Goal: Task Accomplishment & Management: Complete application form

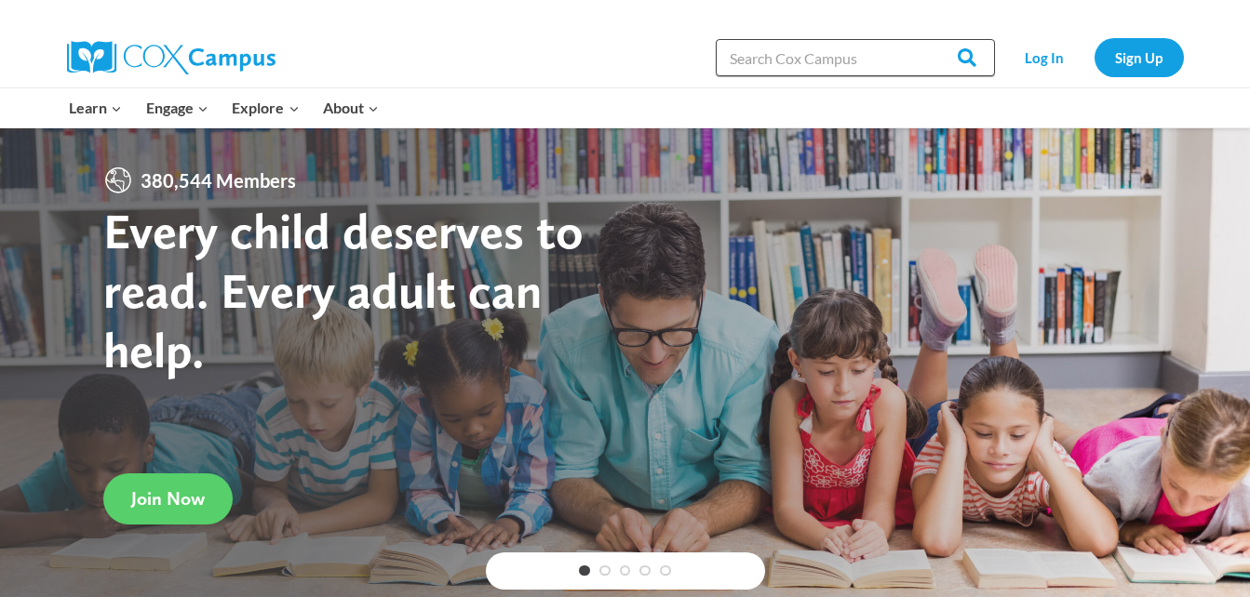
click at [872, 65] on input "Search in [URL][DOMAIN_NAME]" at bounding box center [855, 57] width 279 height 37
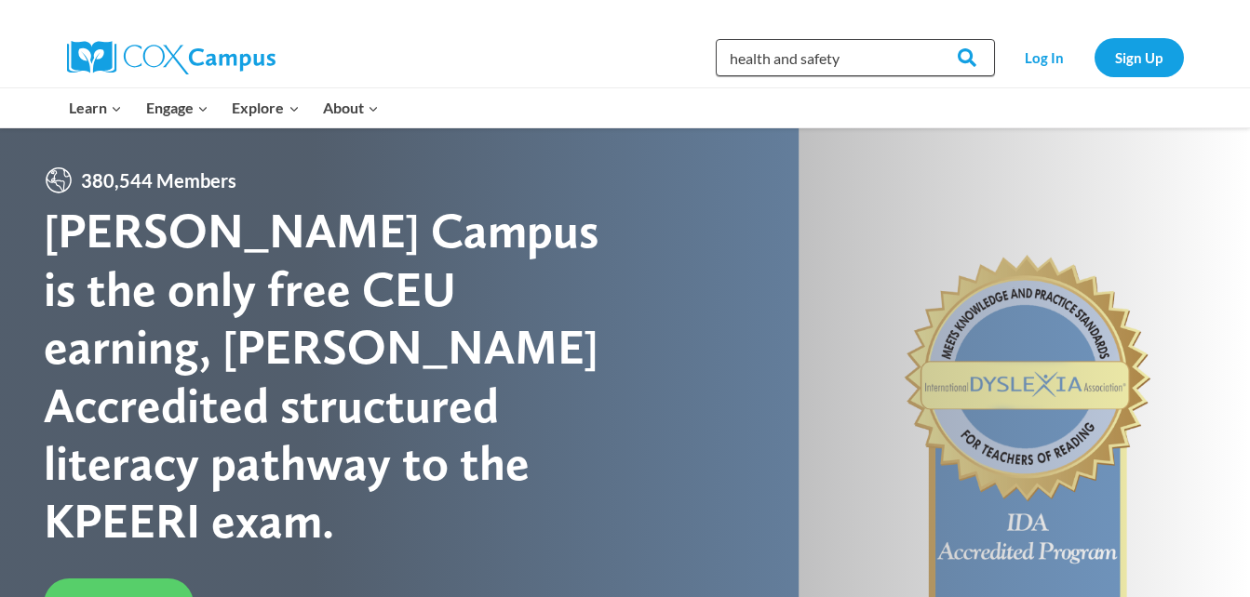
type input "health and safety"
click at [922, 39] on input "Search" at bounding box center [958, 57] width 73 height 37
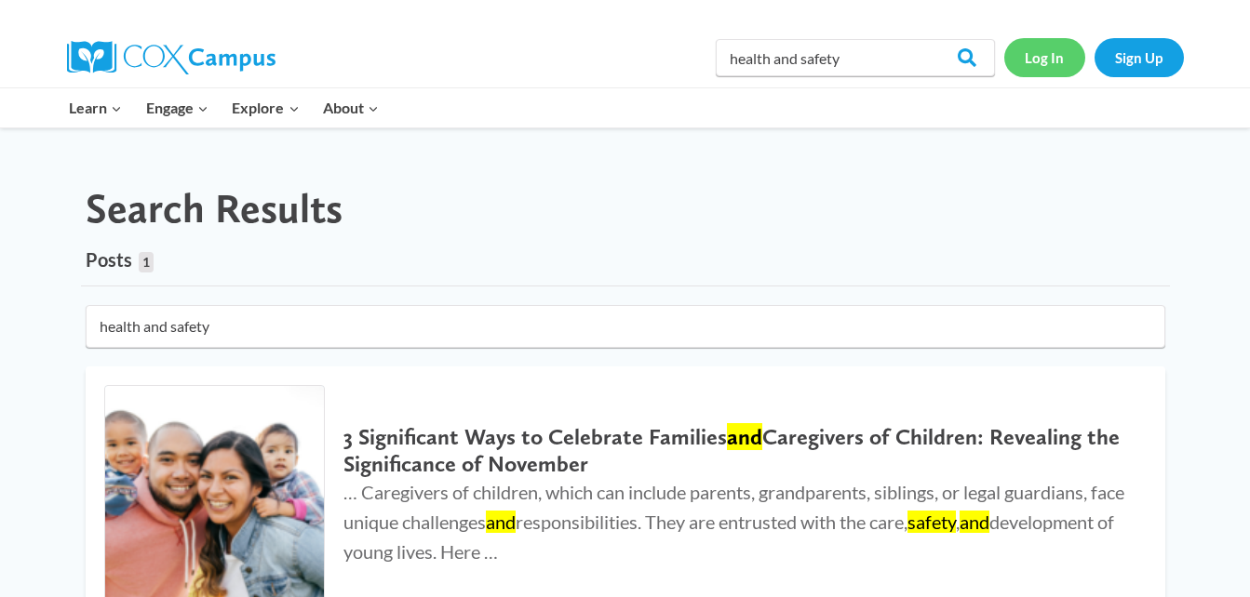
click at [1034, 69] on link "Log In" at bounding box center [1044, 57] width 81 height 38
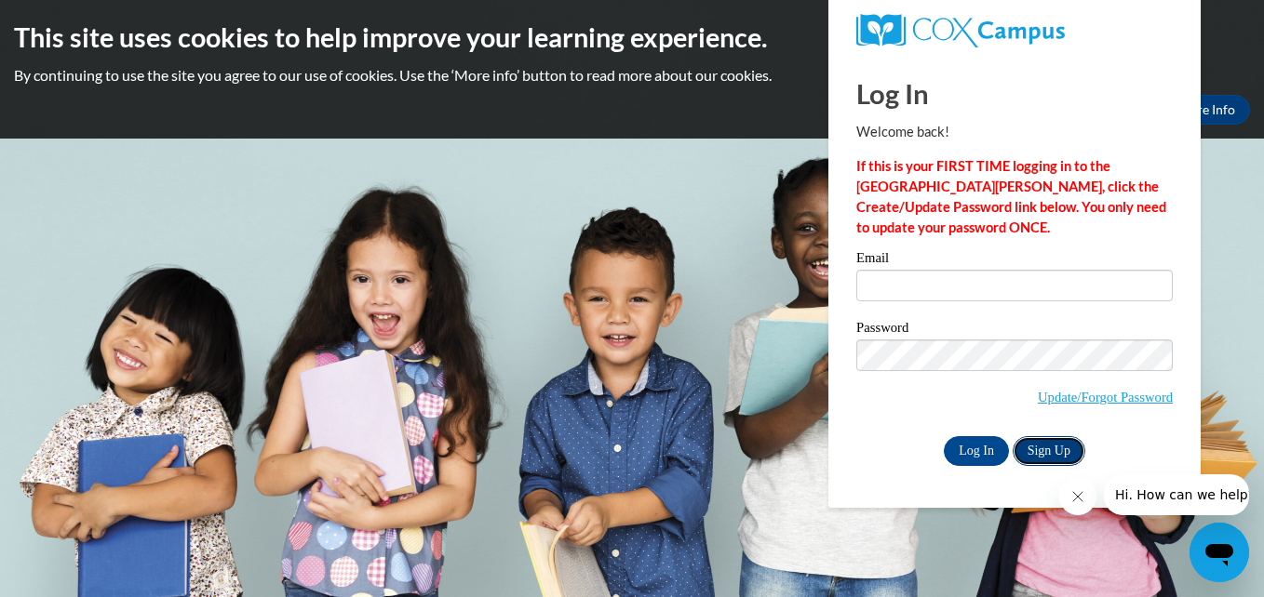
click at [1040, 452] on link "Sign Up" at bounding box center [1048, 451] width 73 height 30
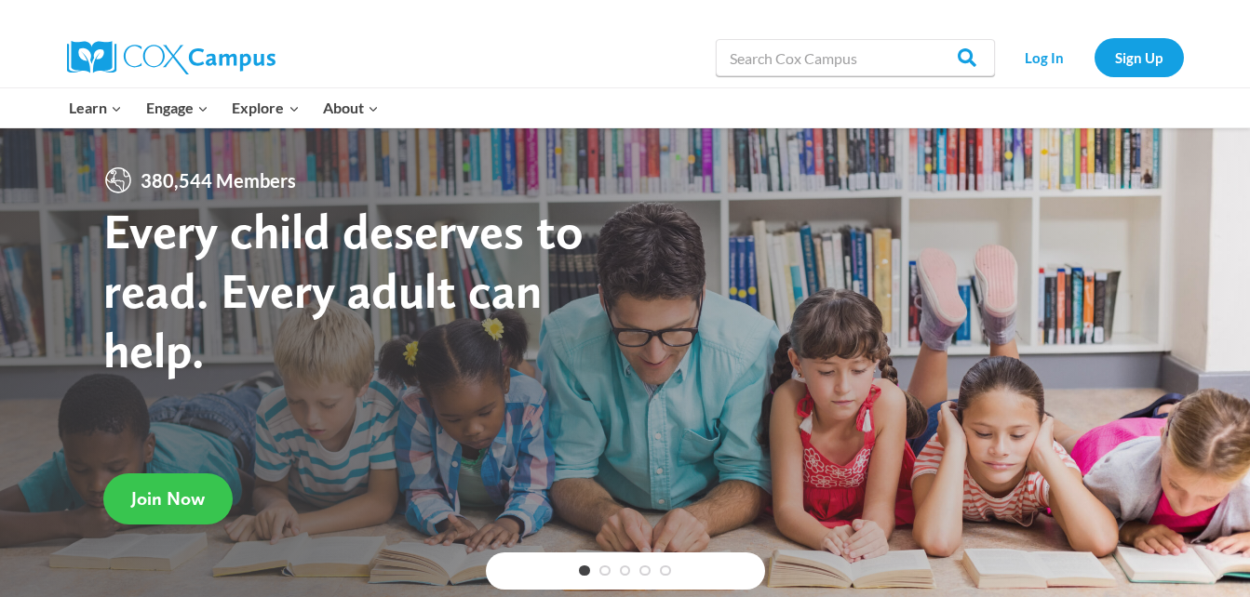
click at [199, 500] on span "Join Now" at bounding box center [168, 499] width 74 height 22
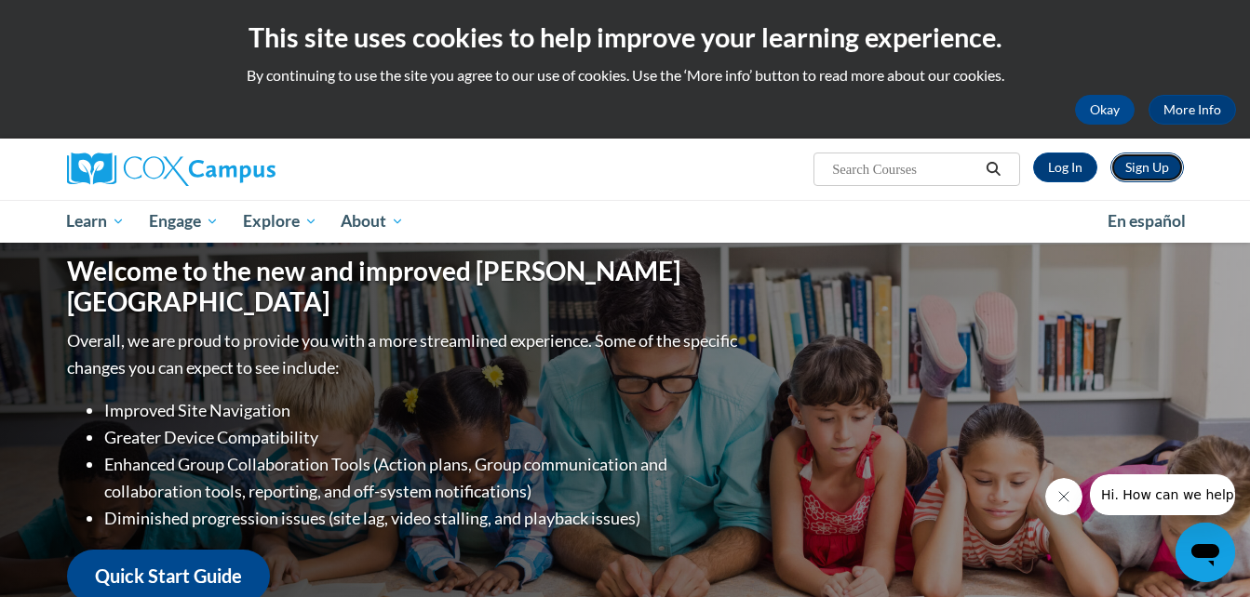
click at [1146, 164] on link "Sign Up" at bounding box center [1147, 168] width 74 height 30
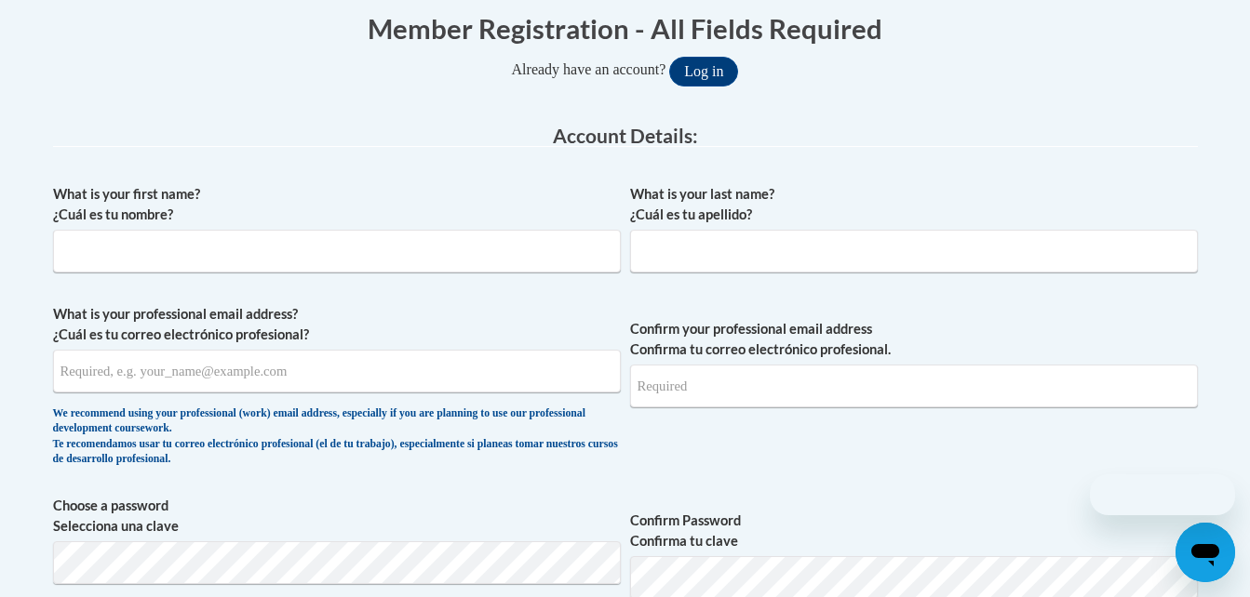
scroll to position [389, 0]
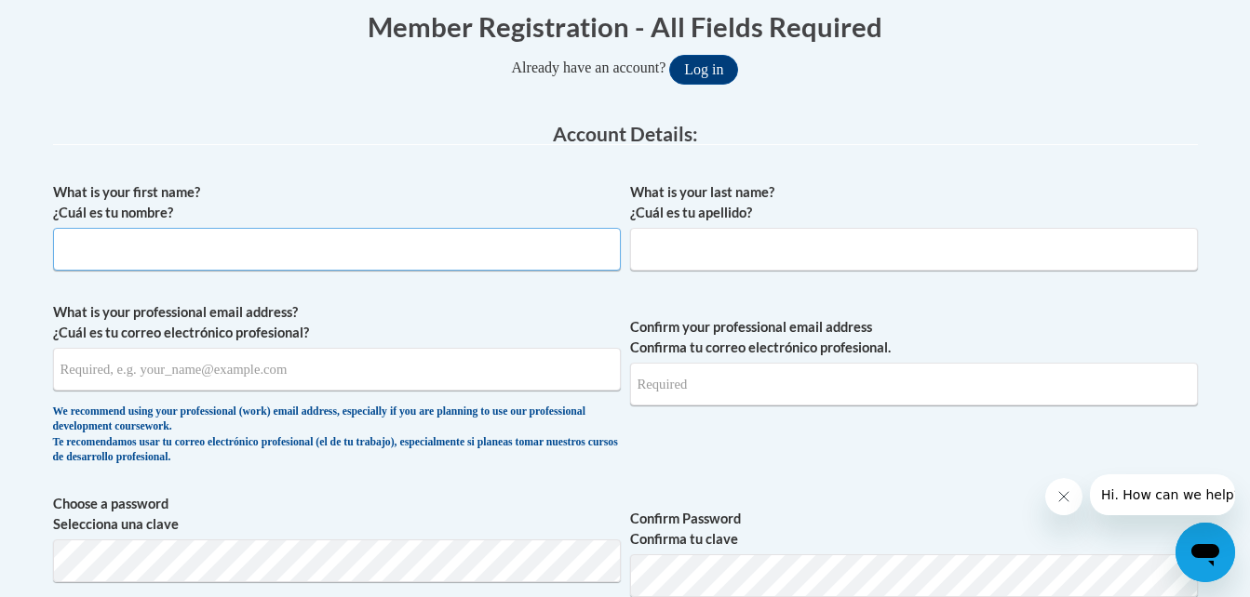
click at [336, 260] on input "What is your first name? ¿Cuál es tu nombre?" at bounding box center [337, 249] width 568 height 43
type input "[PERSON_NAME]"
type input "[EMAIL_ADDRESS][DOMAIN_NAME]"
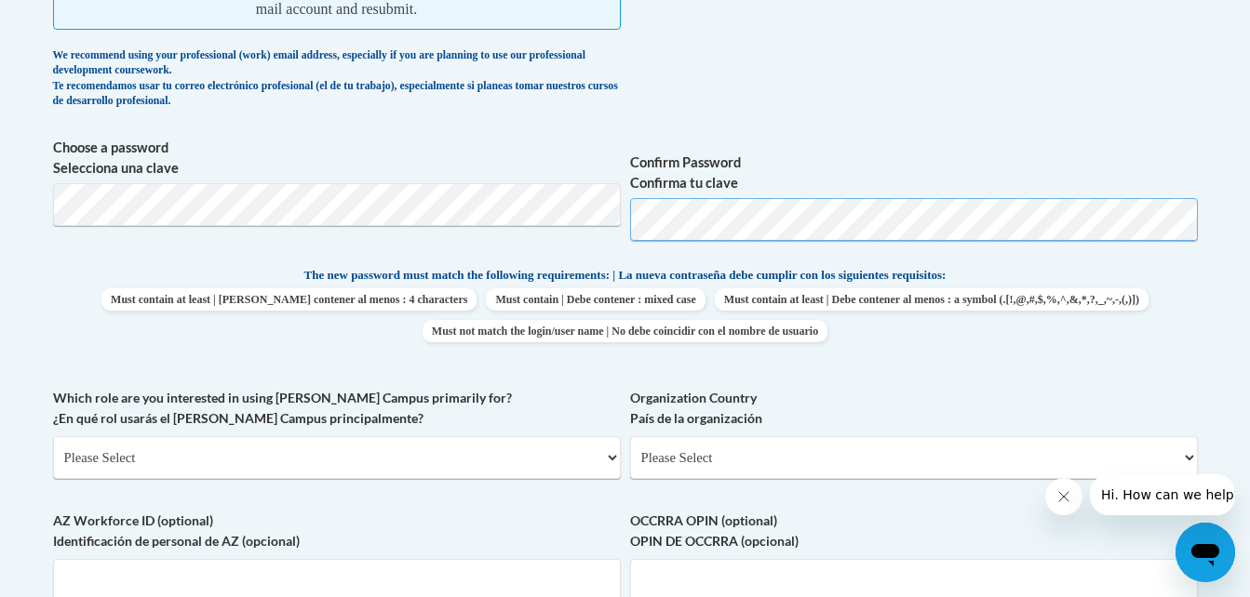
scroll to position [745, 0]
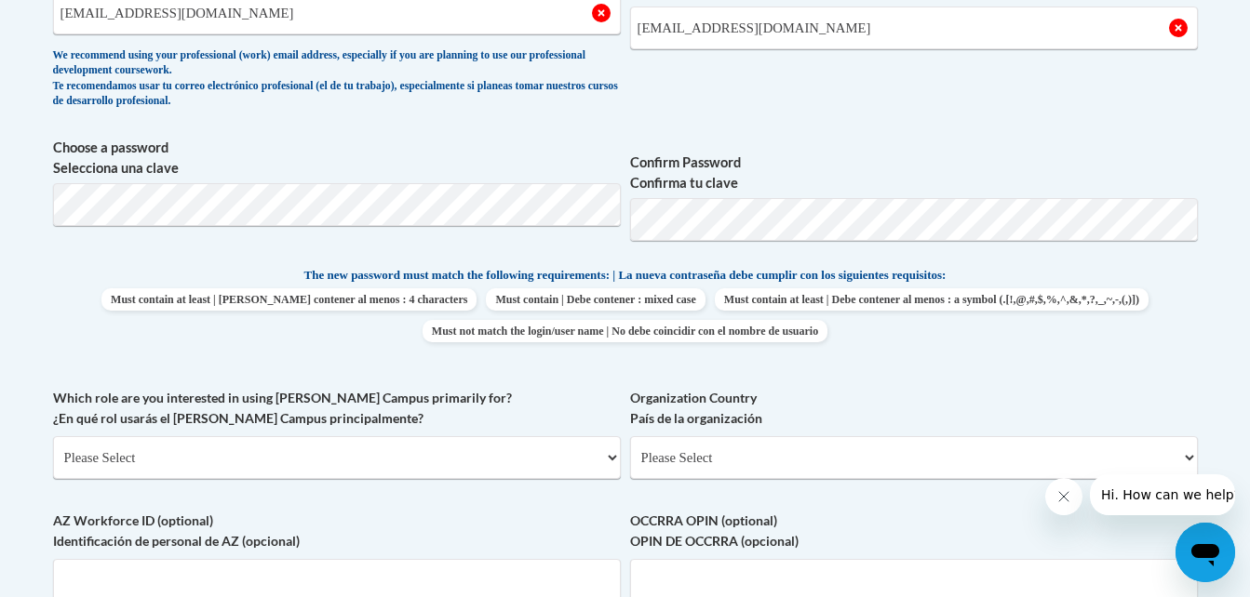
click at [262, 482] on div "Which role are you interested in using [PERSON_NAME] Campus primarily for? ¿En …" at bounding box center [337, 440] width 568 height 105
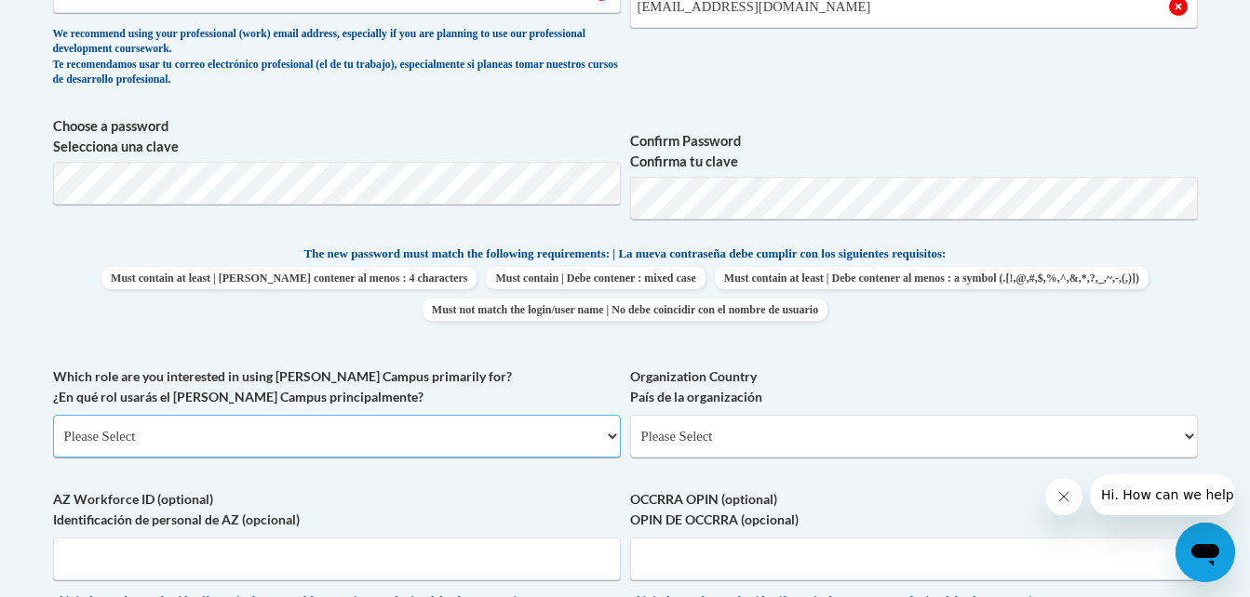
scroll to position [945, 0]
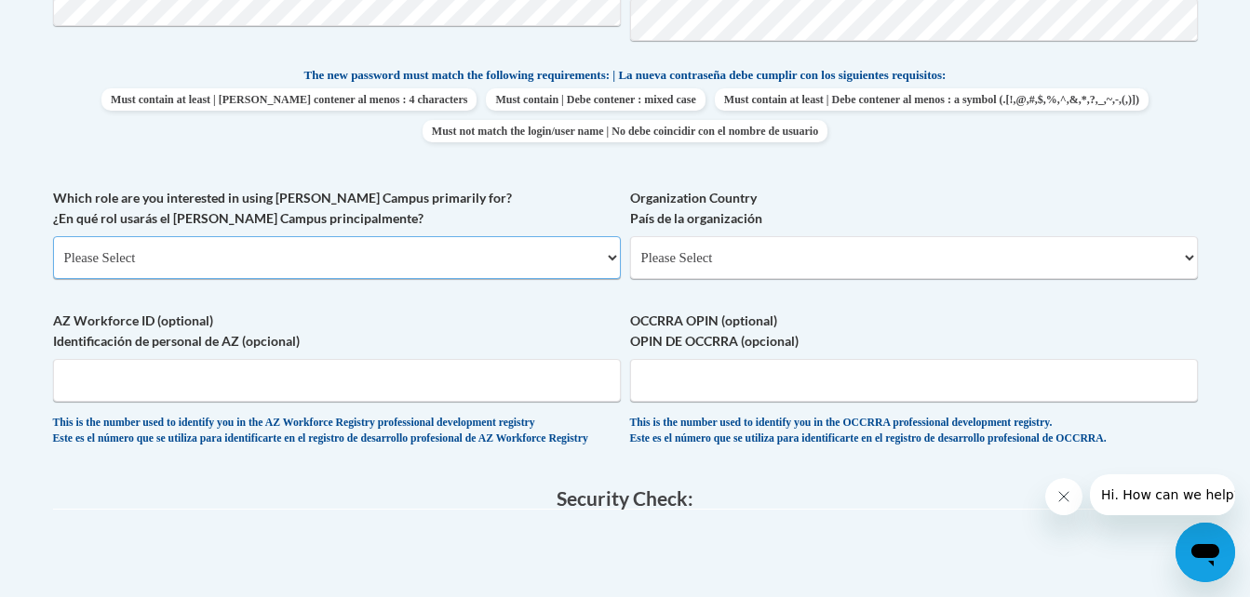
click at [614, 263] on select "Please Select College/University | Colegio/Universidad Community/Nonprofit Part…" at bounding box center [337, 257] width 568 height 43
select select "49058d88-fc43-4af8-93ac-fa8ced758464"
click at [53, 236] on select "Please Select College/University | Colegio/Universidad Community/Nonprofit Part…" at bounding box center [337, 257] width 568 height 43
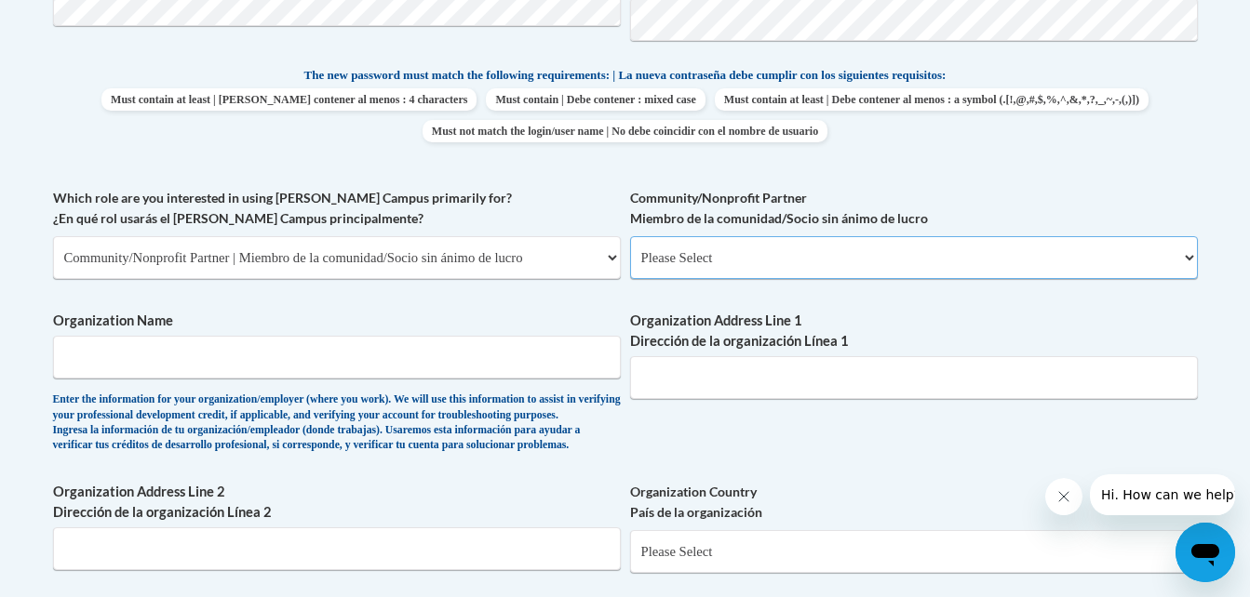
click at [717, 275] on select "Please Select Advocate | Defensor(a) Business/Private Company | Negocio o empre…" at bounding box center [914, 257] width 568 height 43
select select "606ca321-15c9-43e2-8e5f-d1bc6c2d9d7e"
click at [630, 236] on select "Please Select Advocate | Defensor(a) Business/Private Company | Negocio o empre…" at bounding box center [914, 257] width 568 height 43
click at [554, 358] on input "Organization Name" at bounding box center [337, 357] width 568 height 43
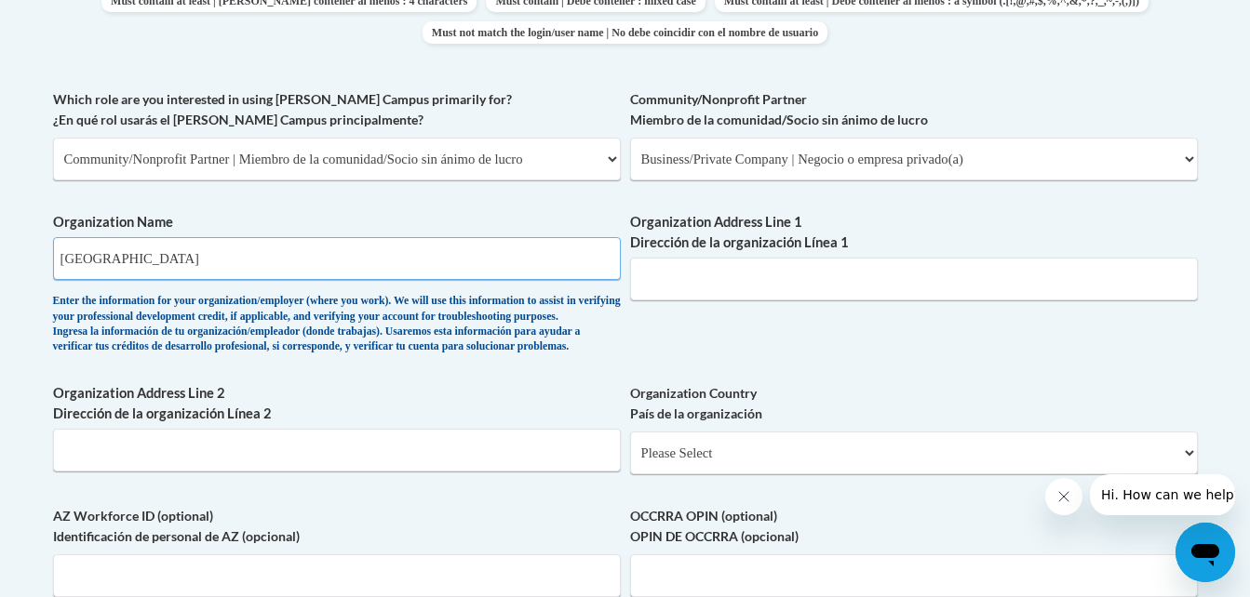
type input "Lemon Tree Academy"
click at [680, 284] on input "Organization Address Line 1 Dirección de la organización Línea 1" at bounding box center [914, 279] width 568 height 43
type input "1031 Fairground Rd"
type input "Childs"
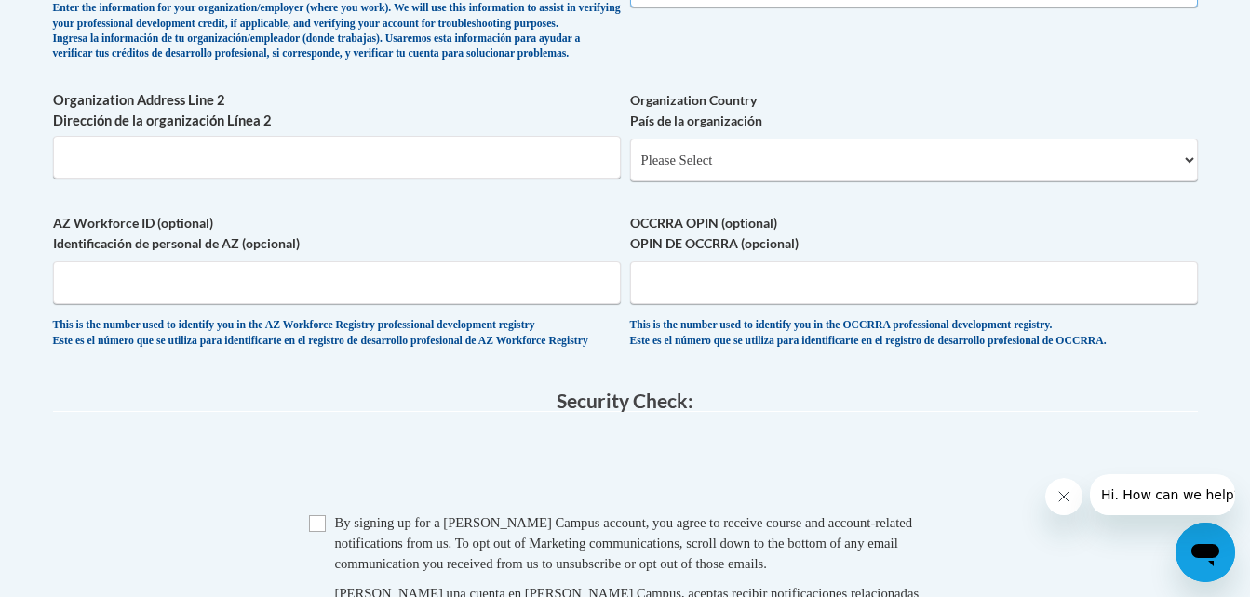
scroll to position [1347, 0]
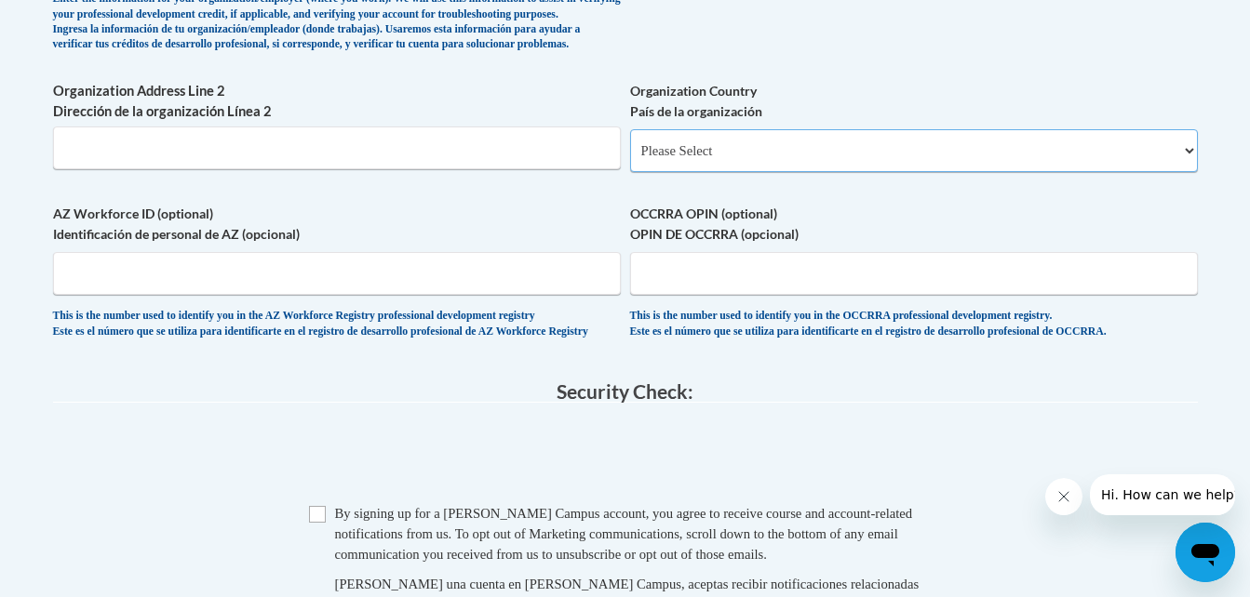
click at [695, 172] on select "Please Select United States | Estados Unidos Outside of the United States | Fue…" at bounding box center [914, 150] width 568 height 43
select select "ad49bcad-a171-4b2e-b99c-48b446064914"
click at [630, 159] on select "Please Select United States | Estados Unidos Outside of the United States | Fue…" at bounding box center [914, 150] width 568 height 43
select select
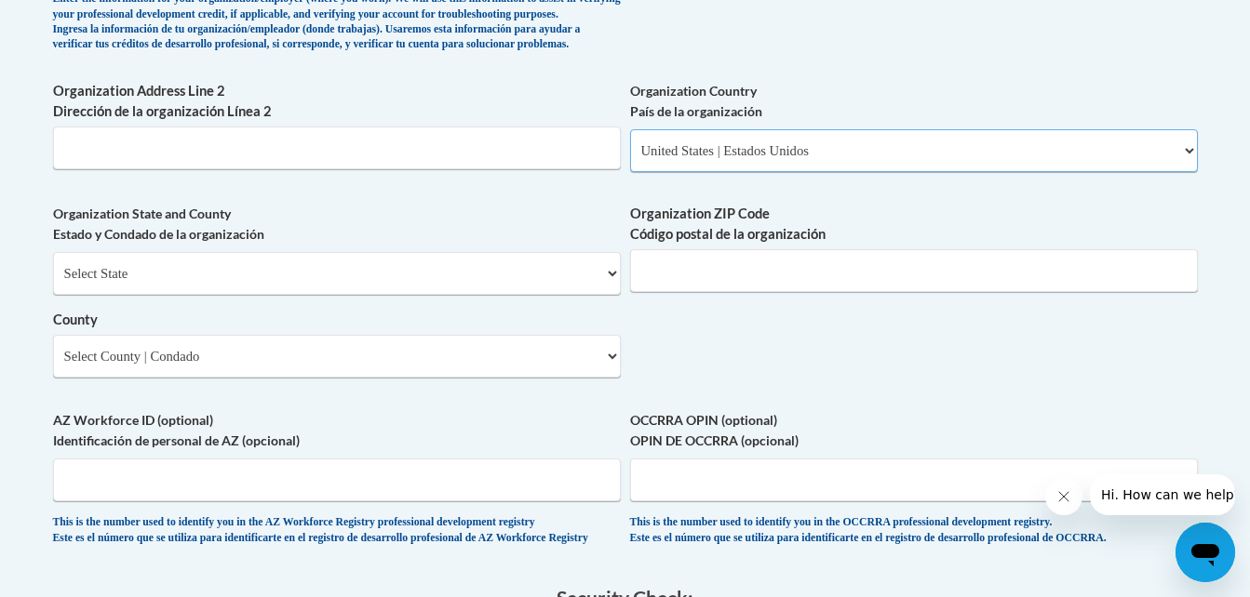
scroll to position [1410, 0]
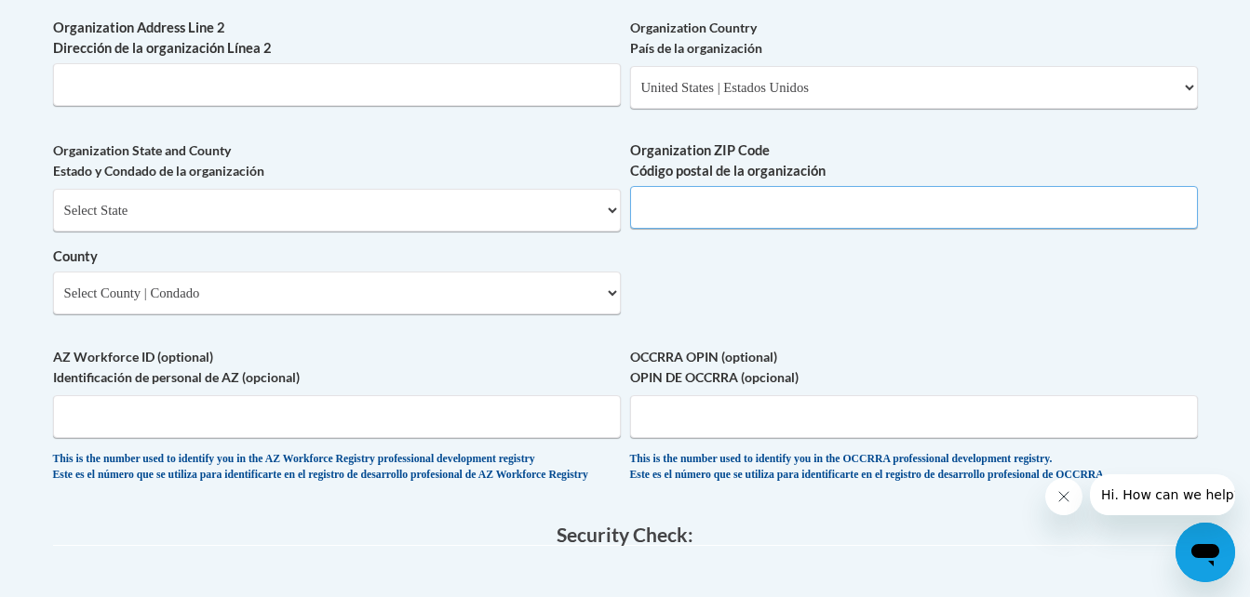
click at [698, 229] on input "Organization ZIP Code Código postal de la organización" at bounding box center [914, 207] width 568 height 43
type input "30650"
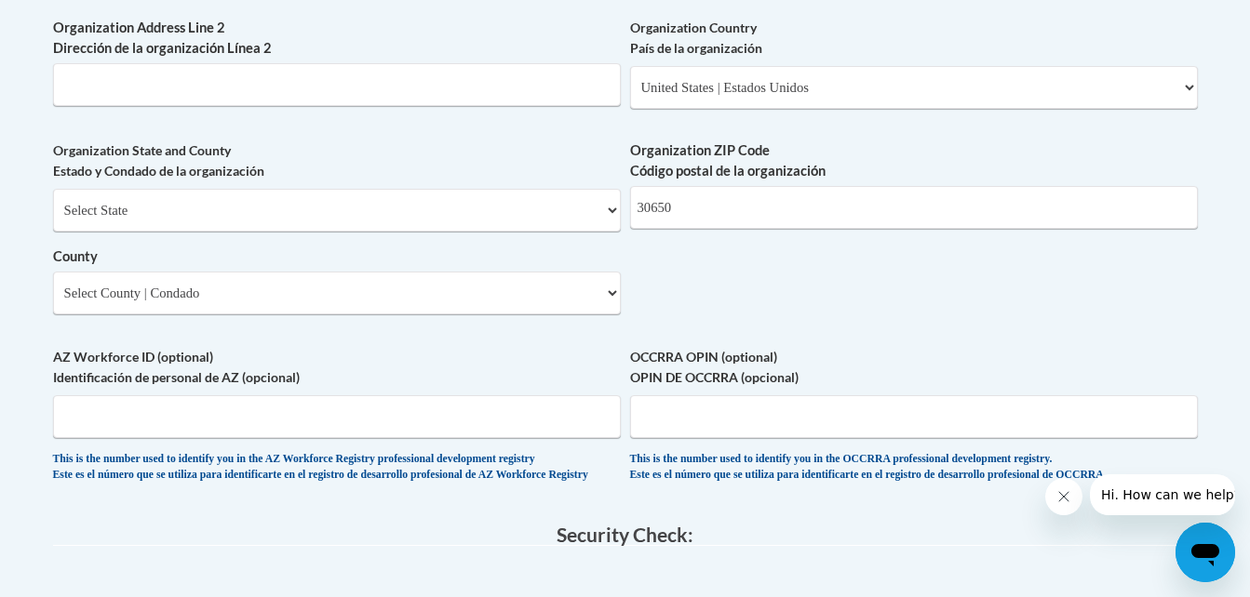
click at [546, 380] on label "AZ Workforce ID (optional) Identificación de personal de AZ (opcional)" at bounding box center [337, 367] width 568 height 41
click at [546, 396] on input "AZ Workforce ID (optional) Identificación de personal de AZ (opcional)" at bounding box center [337, 417] width 568 height 43
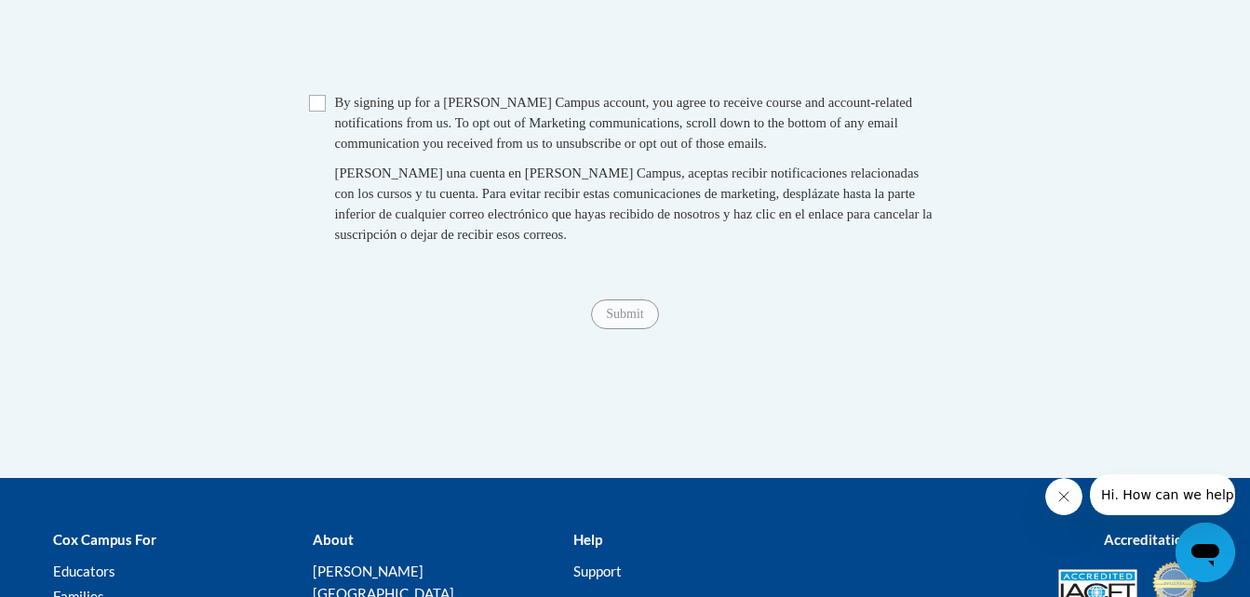
scroll to position [1966, 0]
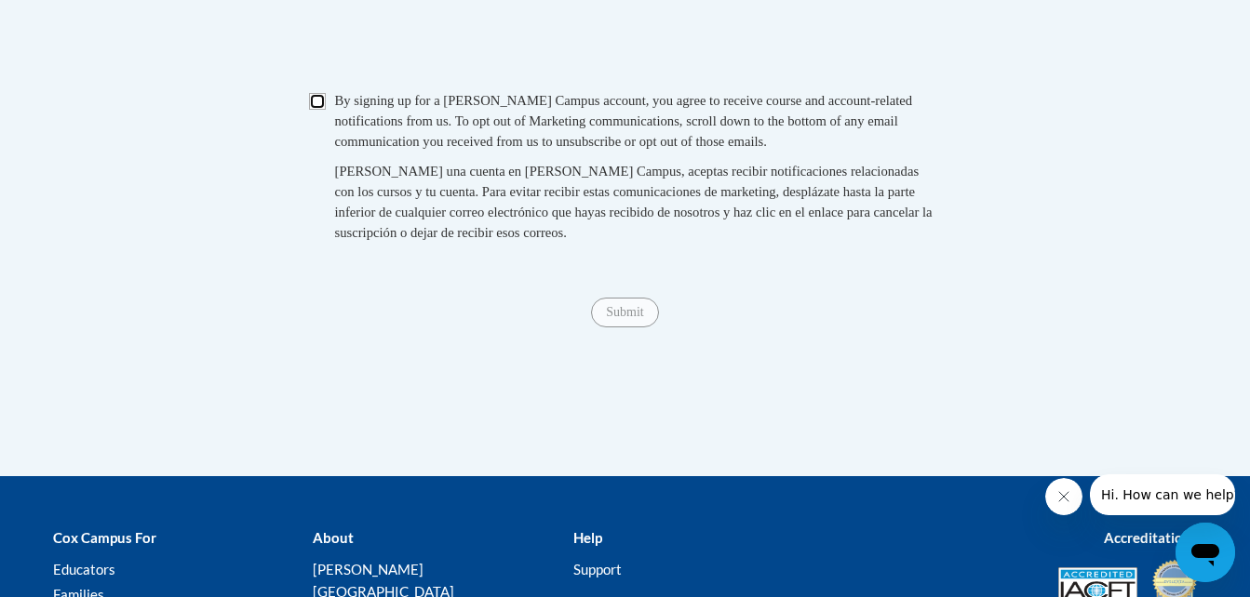
click at [323, 110] on input "Checkbox" at bounding box center [317, 101] width 17 height 17
checkbox input "true"
click at [616, 318] on span "Submit" at bounding box center [624, 310] width 67 height 15
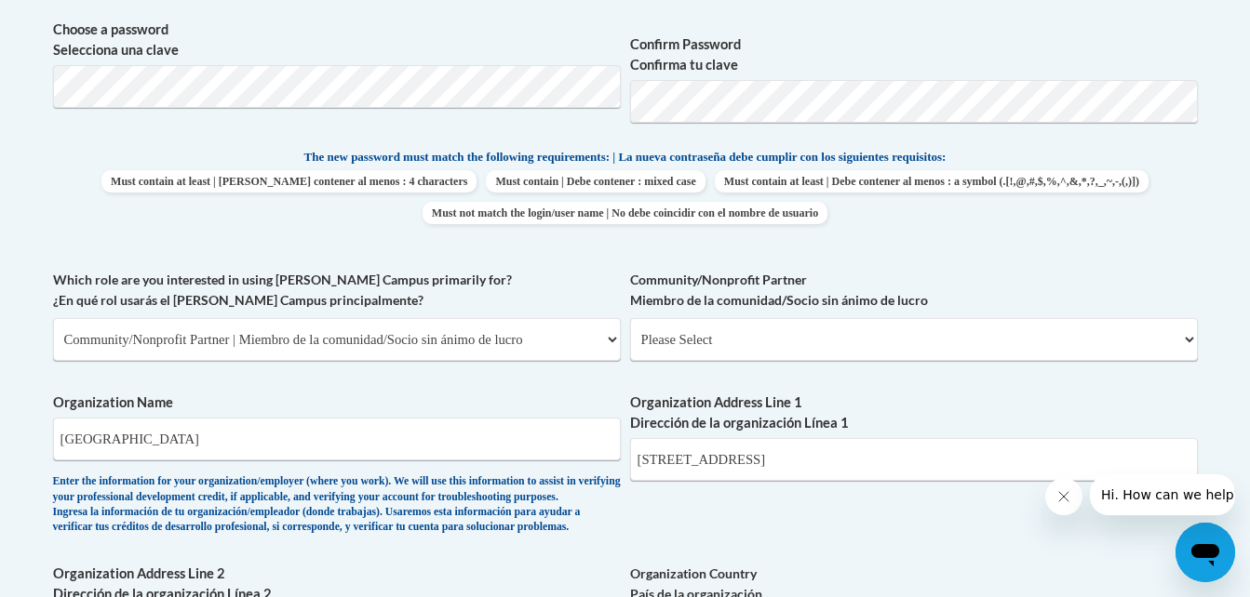
scroll to position [865, 0]
click at [833, 329] on select "Please Select Advocate | Defensor(a) Business/Private Company | Negocio o empre…" at bounding box center [914, 338] width 568 height 43
select select "606ca321-15c9-43e2-8e5f-d1bc6c2d9d7e"
click at [630, 317] on select "Please Select Advocate | Defensor(a) Business/Private Company | Negocio o empre…" at bounding box center [914, 338] width 568 height 43
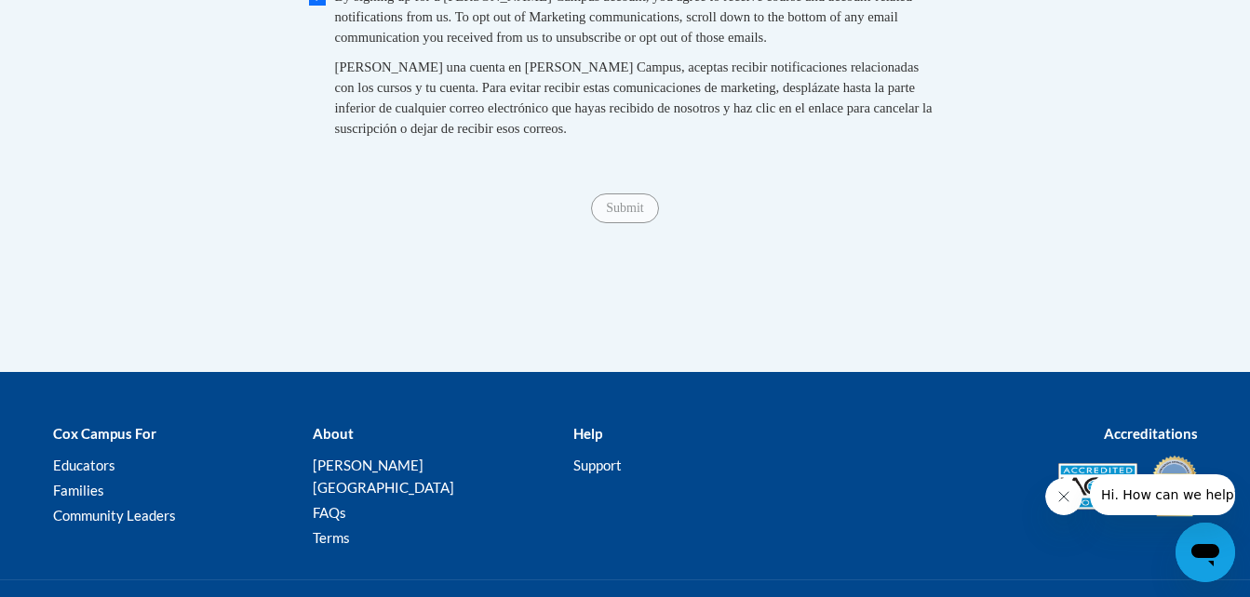
scroll to position [2100, 0]
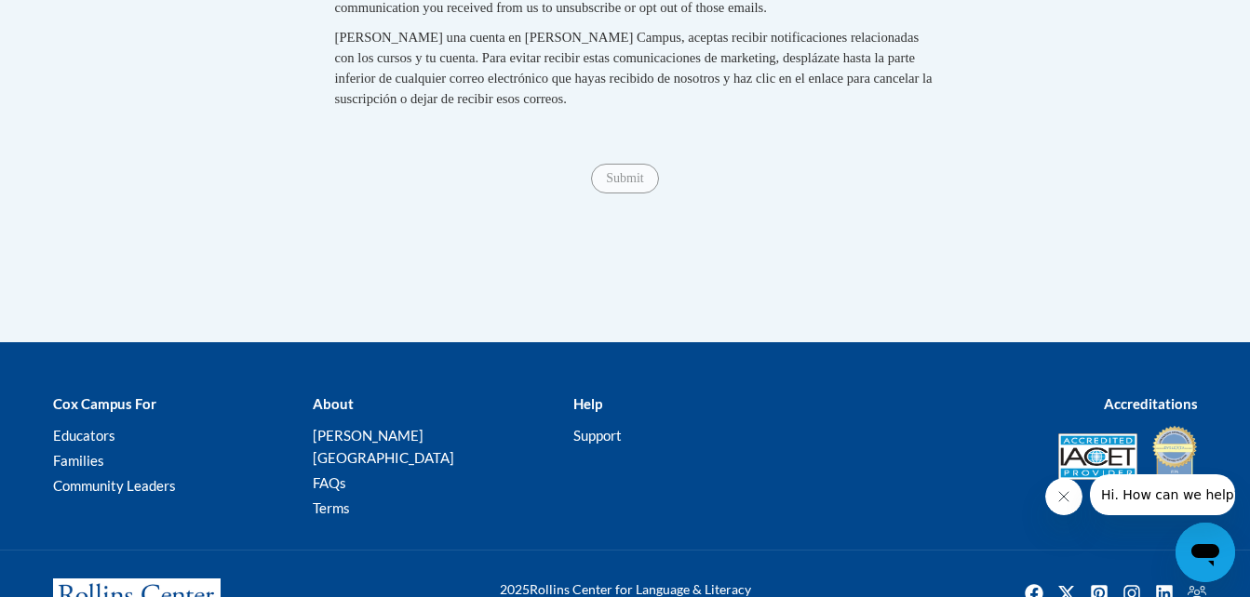
click at [628, 194] on div "Submit Submit" at bounding box center [625, 179] width 1145 height 30
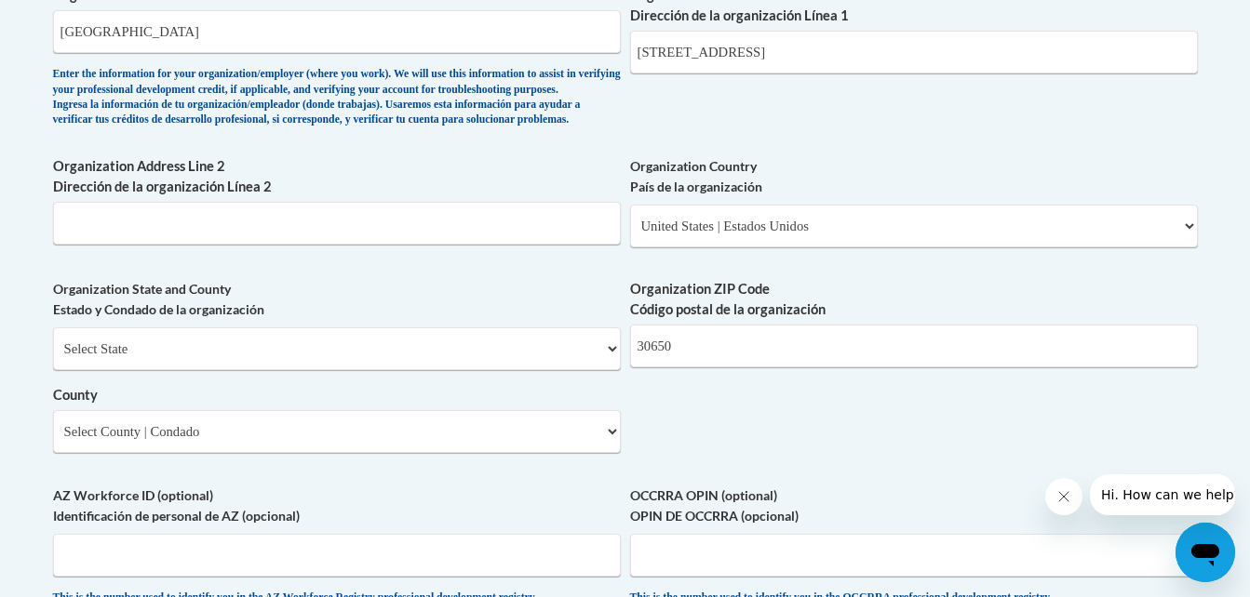
scroll to position [1272, 0]
click at [589, 365] on select "Select State Alabama Alaska Arizona Arkansas California Colorado Connecticut De…" at bounding box center [337, 348] width 568 height 43
select select "[US_STATE]"
click at [53, 357] on select "Select State Alabama Alaska Arizona Arkansas California Colorado Connecticut De…" at bounding box center [337, 348] width 568 height 43
click at [529, 452] on select "Select County Appling Atkinson Bacon Baker Baldwin Banks Barrow Bartow Ben Hill…" at bounding box center [337, 430] width 568 height 43
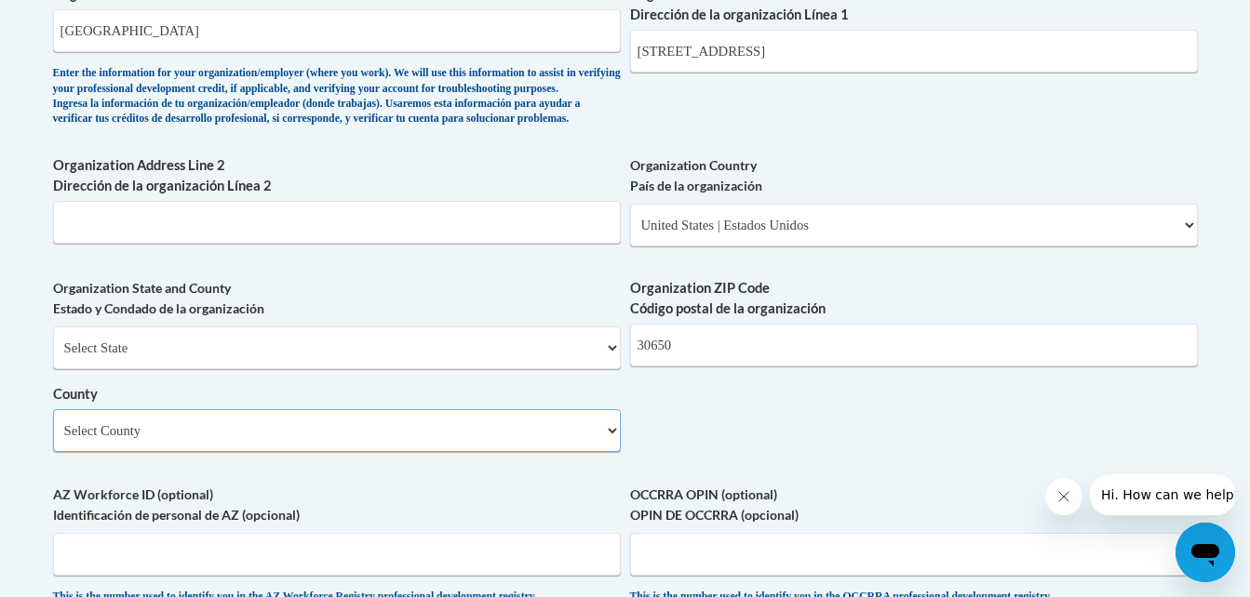
select select "Morgan"
click at [53, 440] on select "Select County Appling Atkinson Bacon Baker Baldwin Banks Barrow Bartow Ben Hill…" at bounding box center [337, 430] width 568 height 43
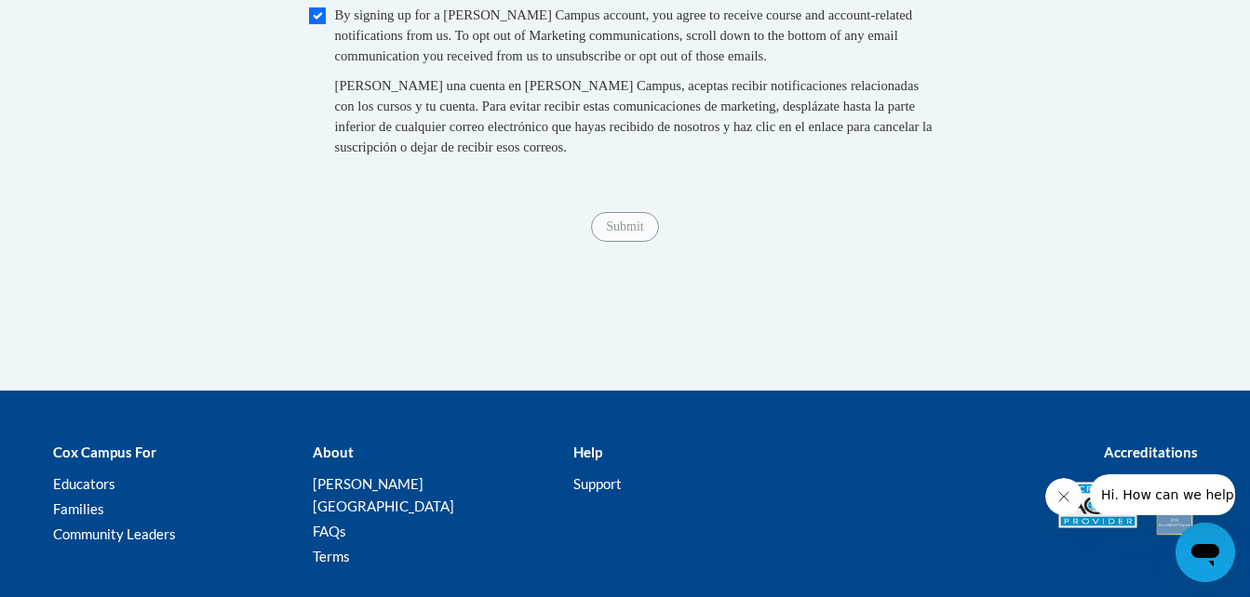
scroll to position [2198, 0]
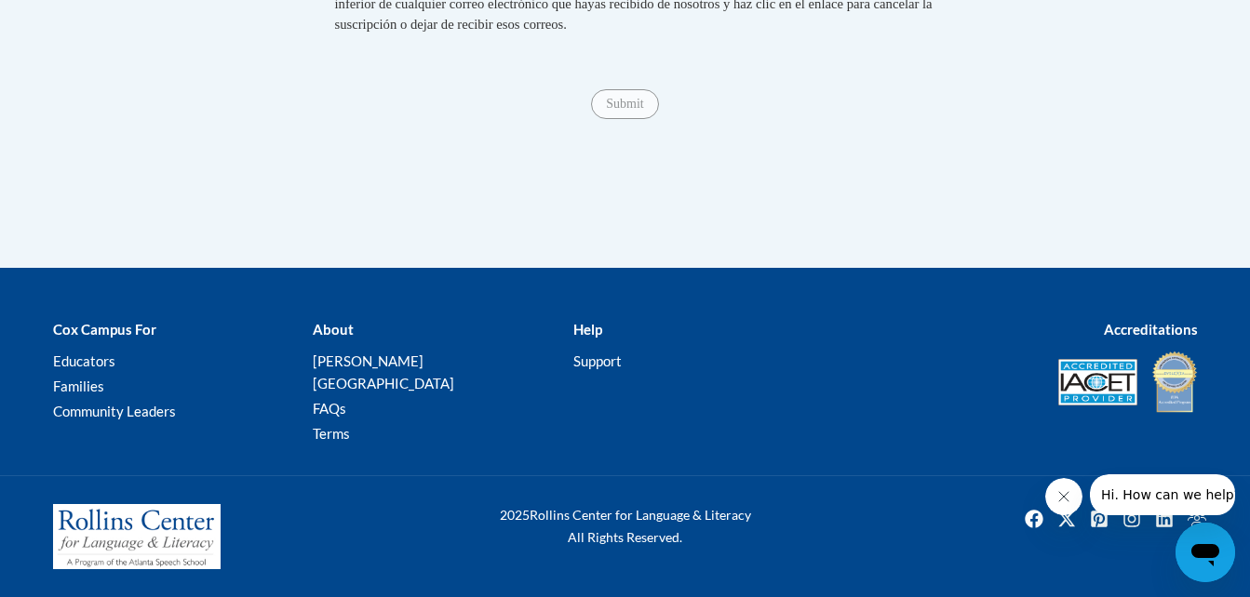
click at [614, 119] on div "Submit Submit" at bounding box center [625, 104] width 1145 height 30
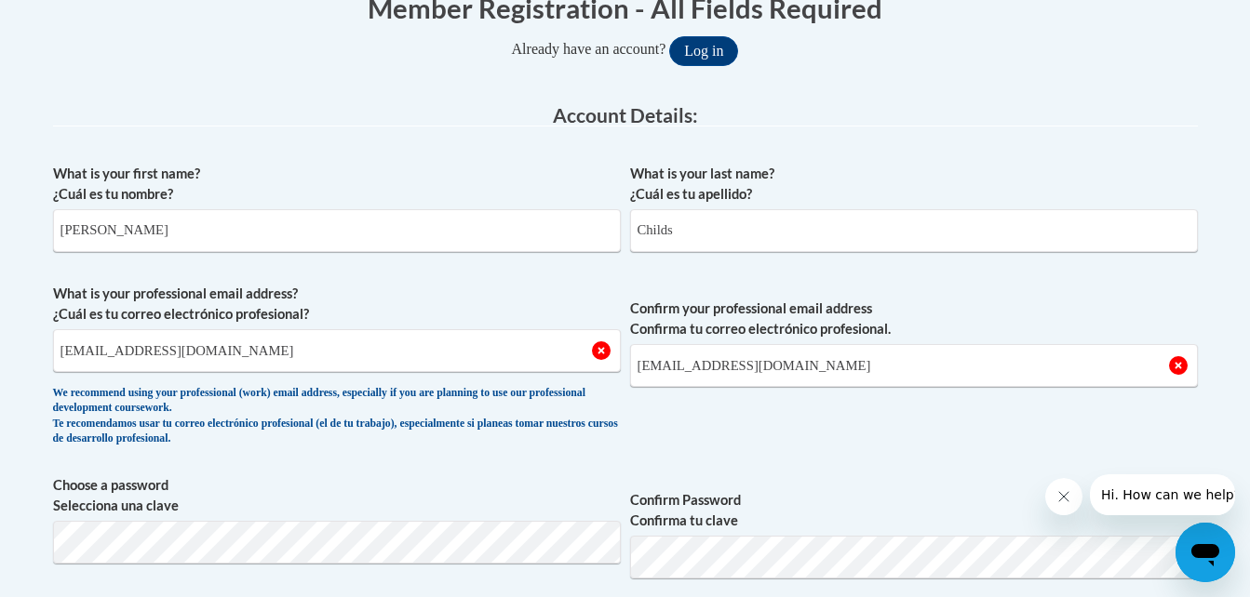
scroll to position [409, 0]
drag, startPoint x: 677, startPoint y: 234, endPoint x: 606, endPoint y: 234, distance: 70.7
type input "Brooks"
click at [613, 292] on label "What is your professional email address? ¿Cuál es tu correo electrónico profesi…" at bounding box center [337, 303] width 568 height 41
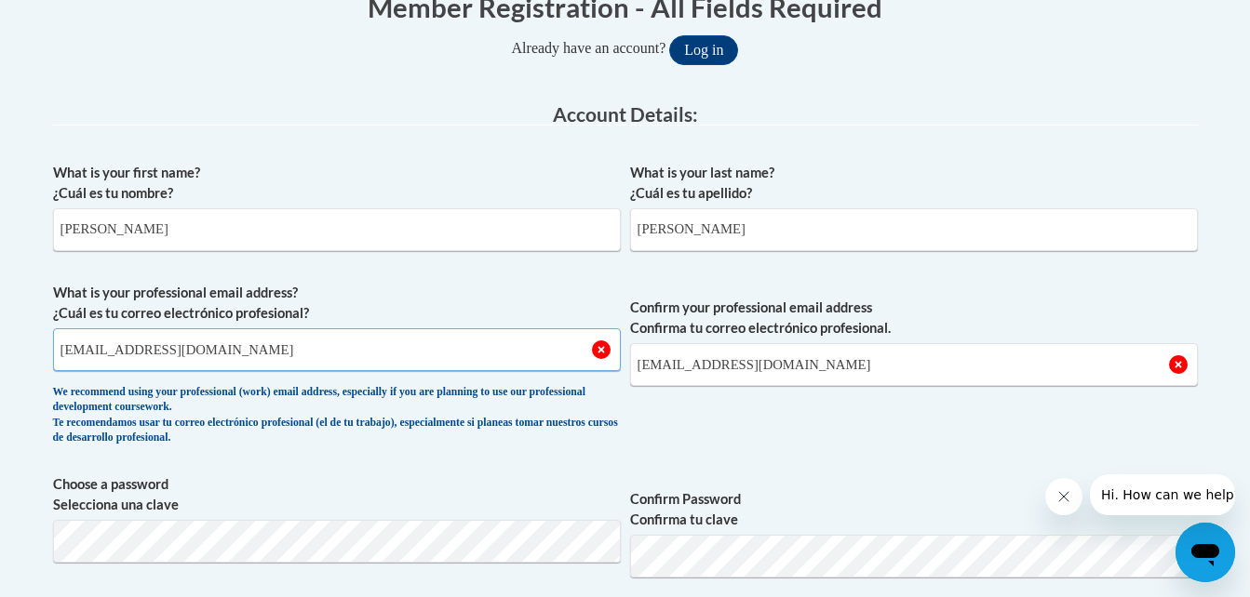
click at [613, 329] on input "[EMAIL_ADDRESS][DOMAIN_NAME]" at bounding box center [337, 350] width 568 height 43
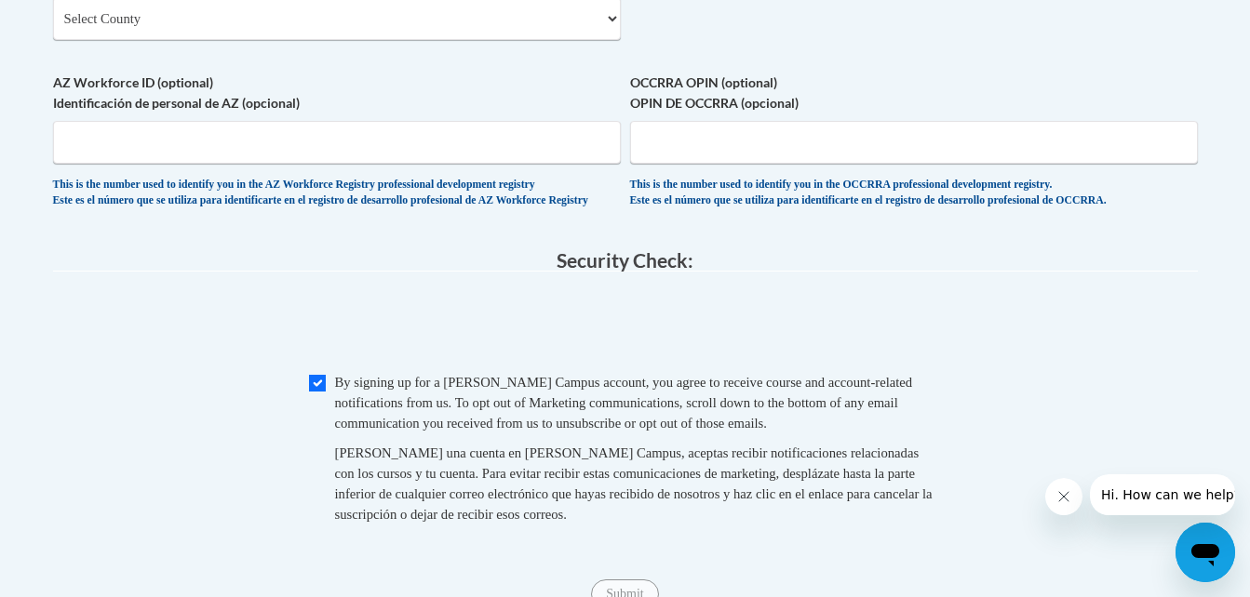
scroll to position [1844, 0]
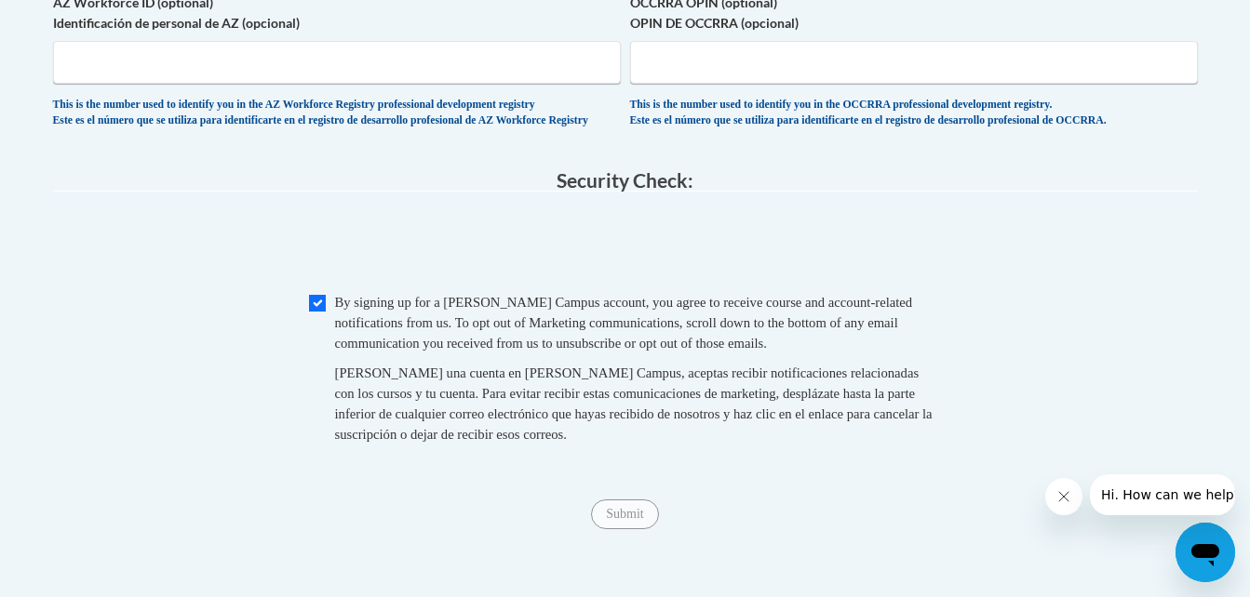
click at [625, 520] on span "Submit" at bounding box center [624, 512] width 67 height 15
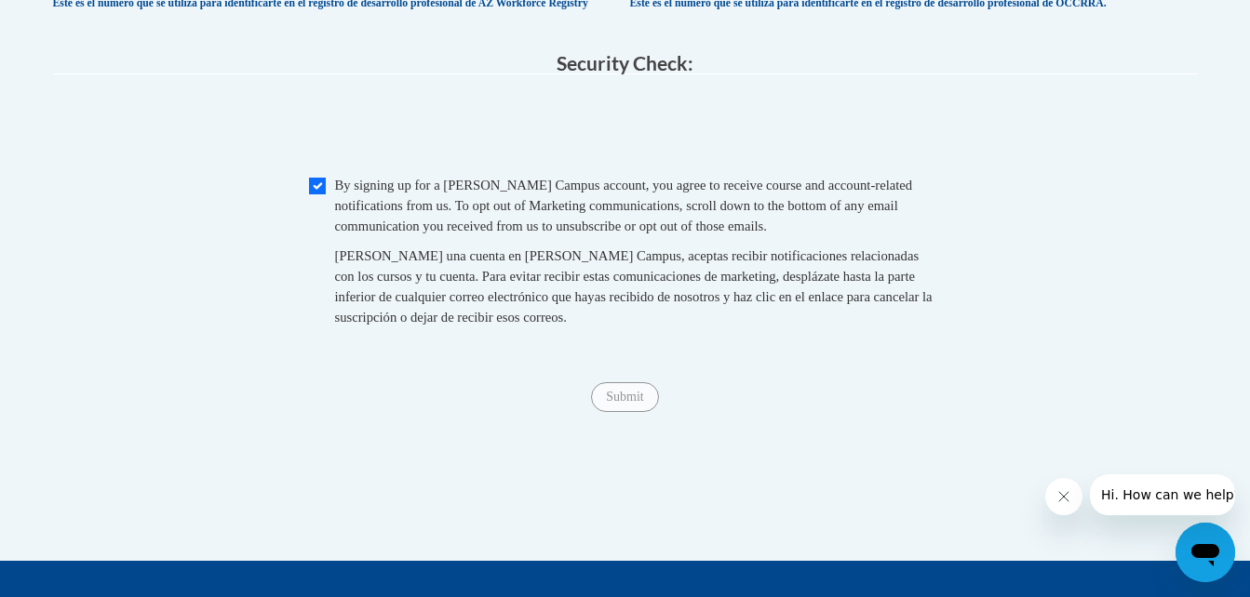
scroll to position [1963, 0]
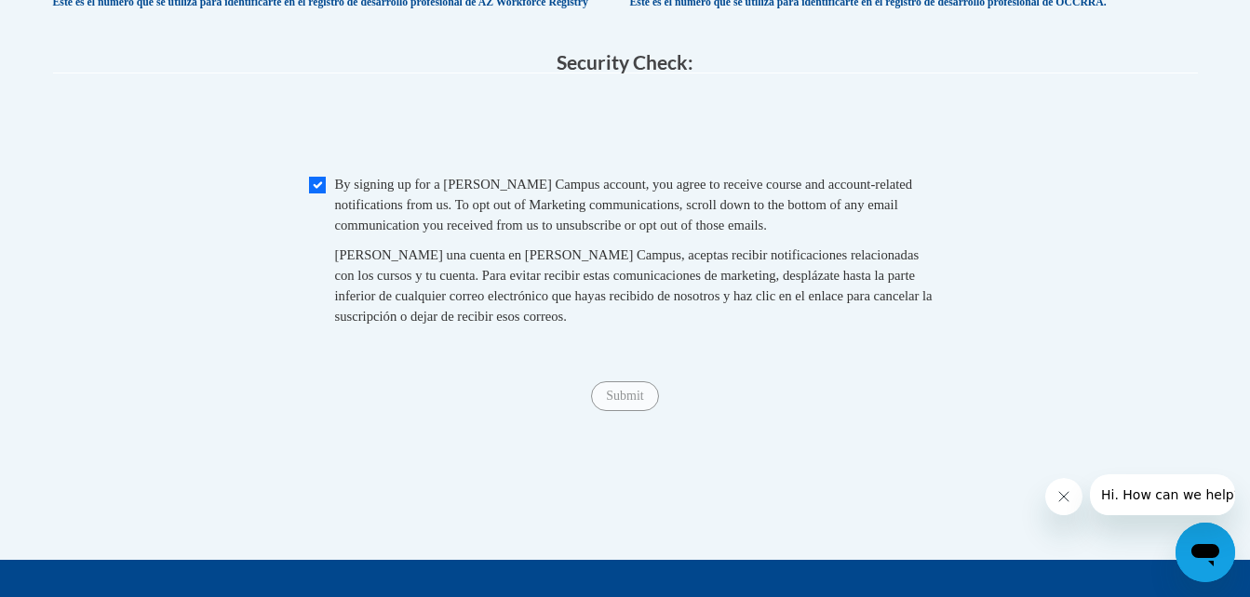
click at [1071, 501] on button "Close message from company" at bounding box center [1062, 496] width 37 height 37
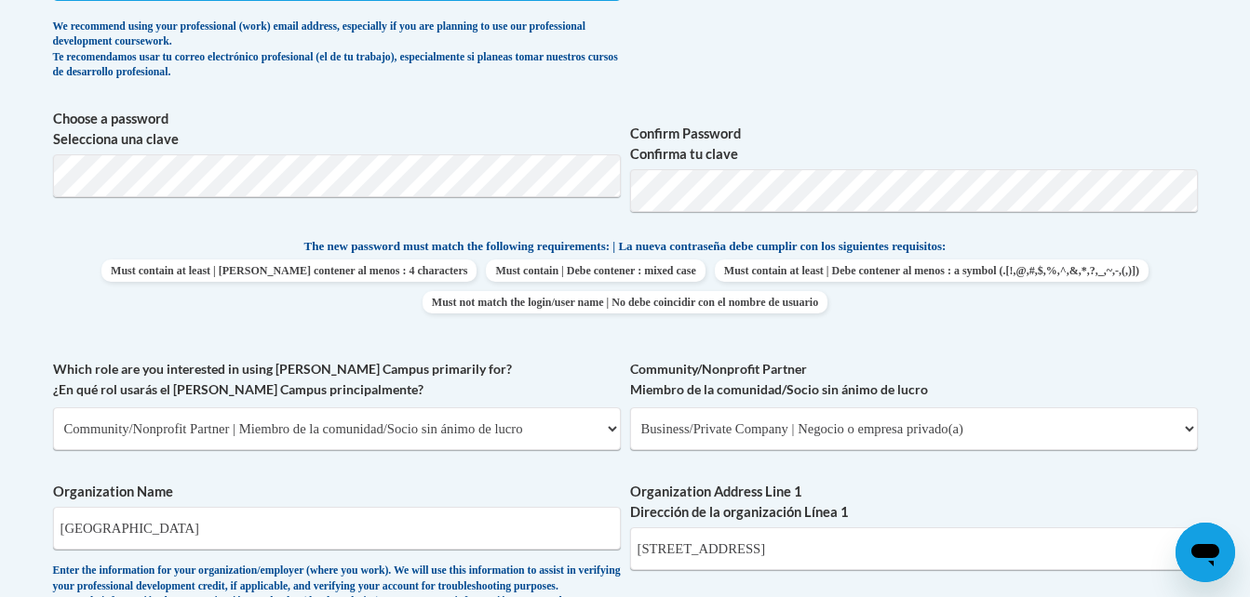
scroll to position [852, 0]
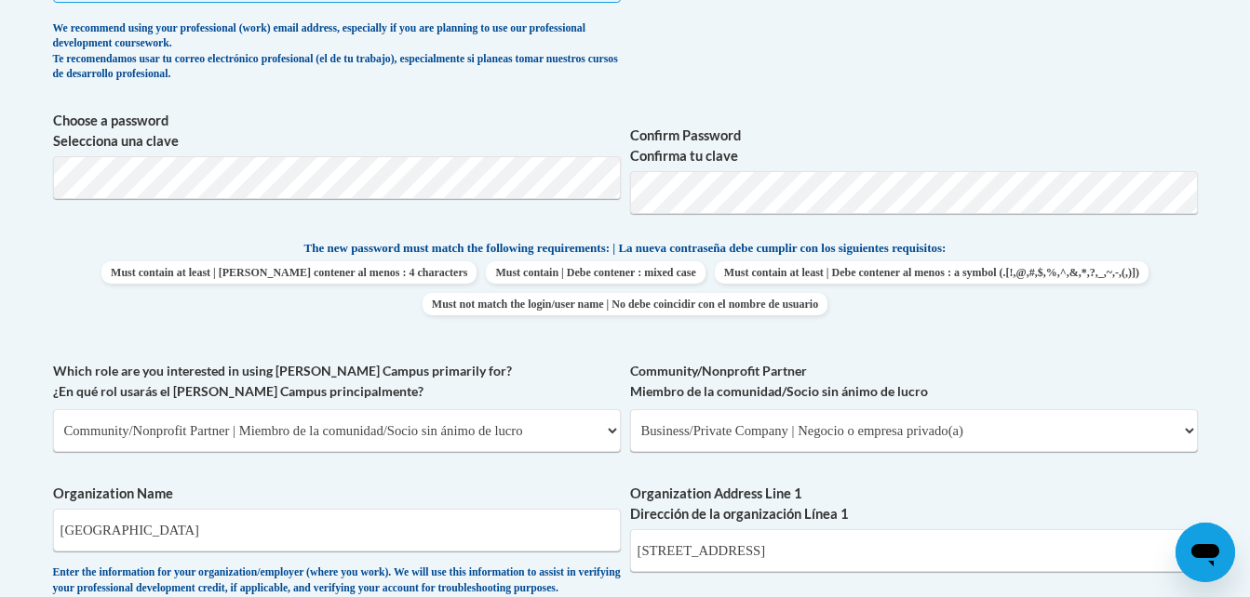
click at [613, 350] on div "What is your first name? ¿Cuál es tu nombre? Mackenzie What is your last name? …" at bounding box center [625, 424] width 1145 height 1429
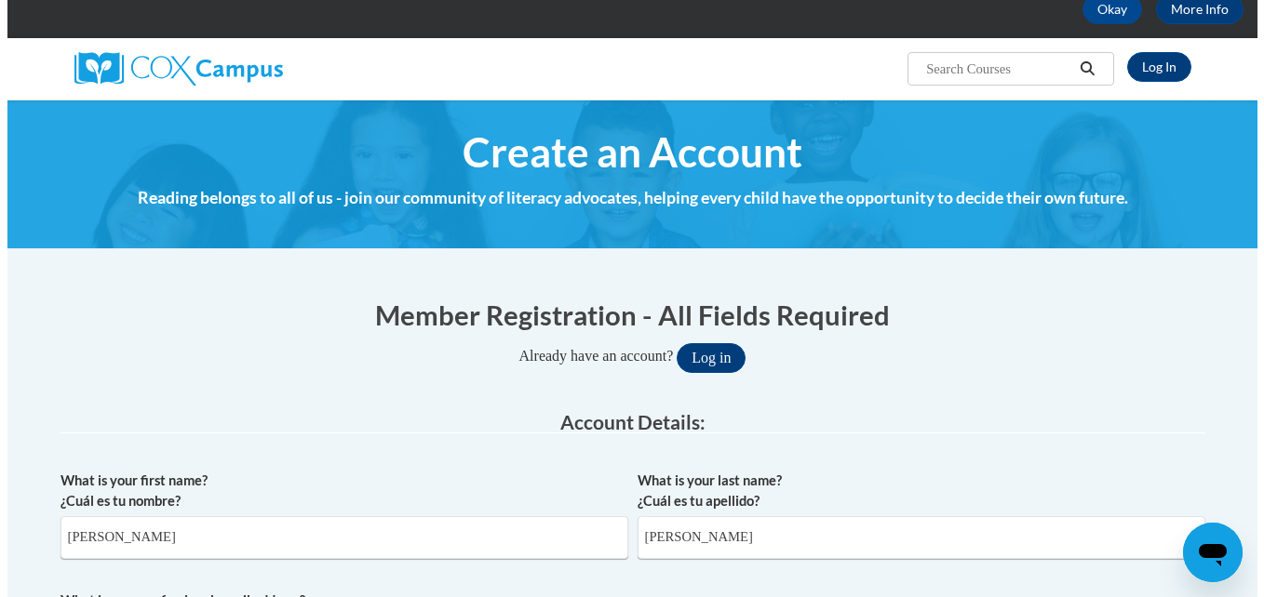
scroll to position [98, 0]
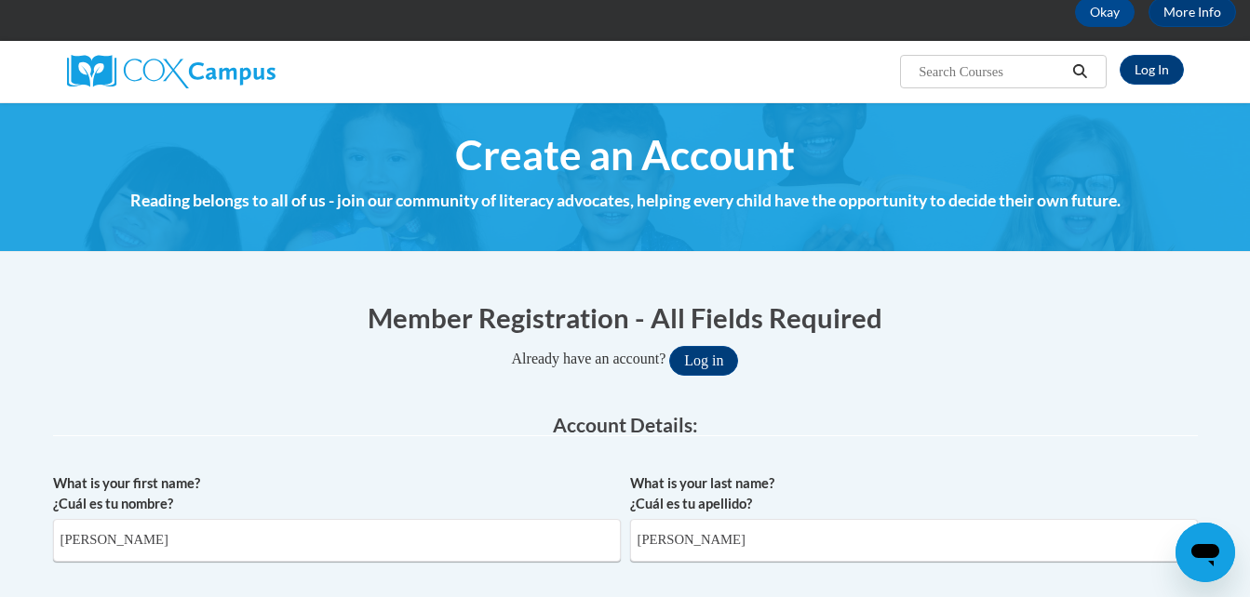
click at [705, 369] on button "Log in" at bounding box center [703, 361] width 69 height 30
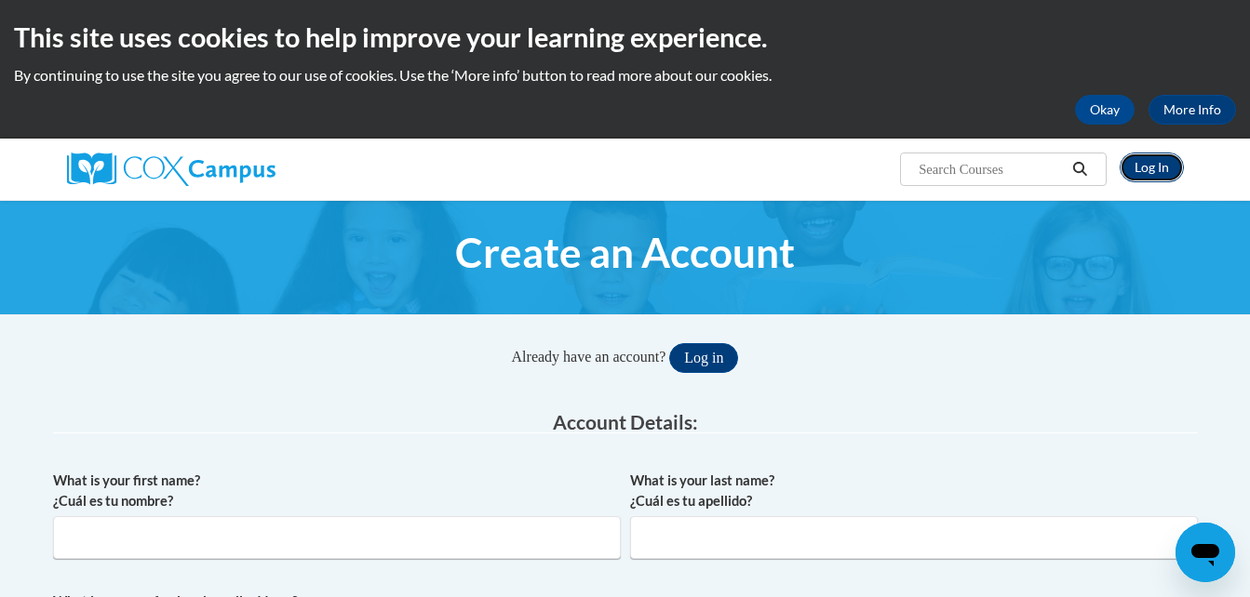
click at [1150, 170] on link "Log In" at bounding box center [1152, 168] width 64 height 30
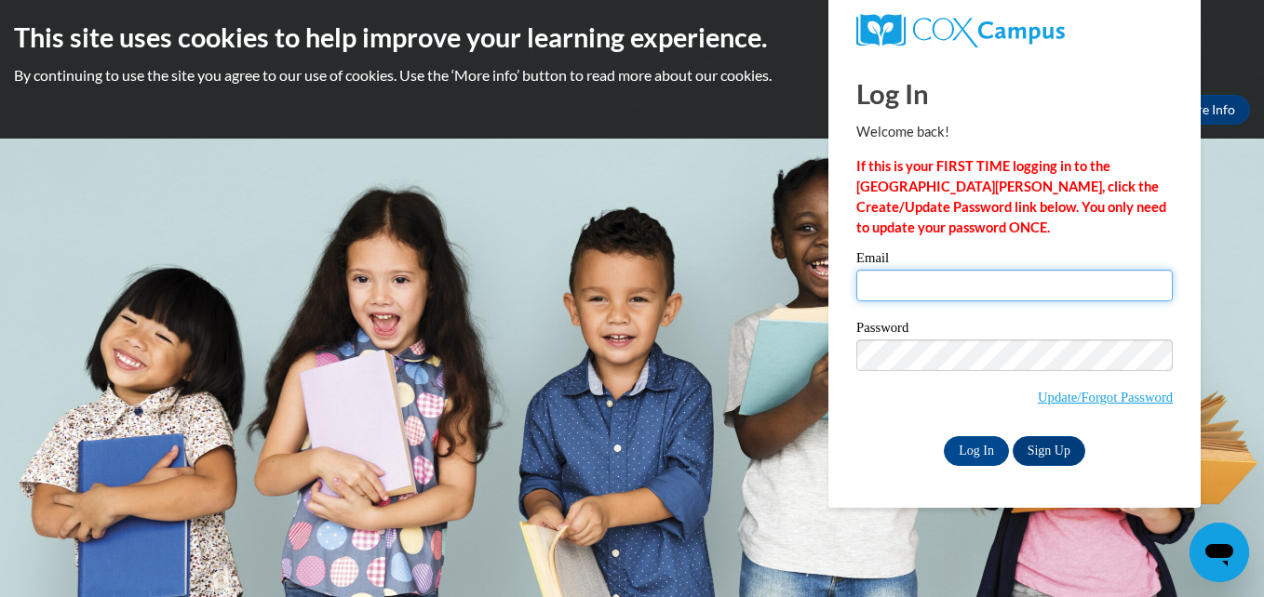
click at [952, 282] on input "Email" at bounding box center [1014, 286] width 316 height 32
type input "[EMAIL_ADDRESS][DOMAIN_NAME]"
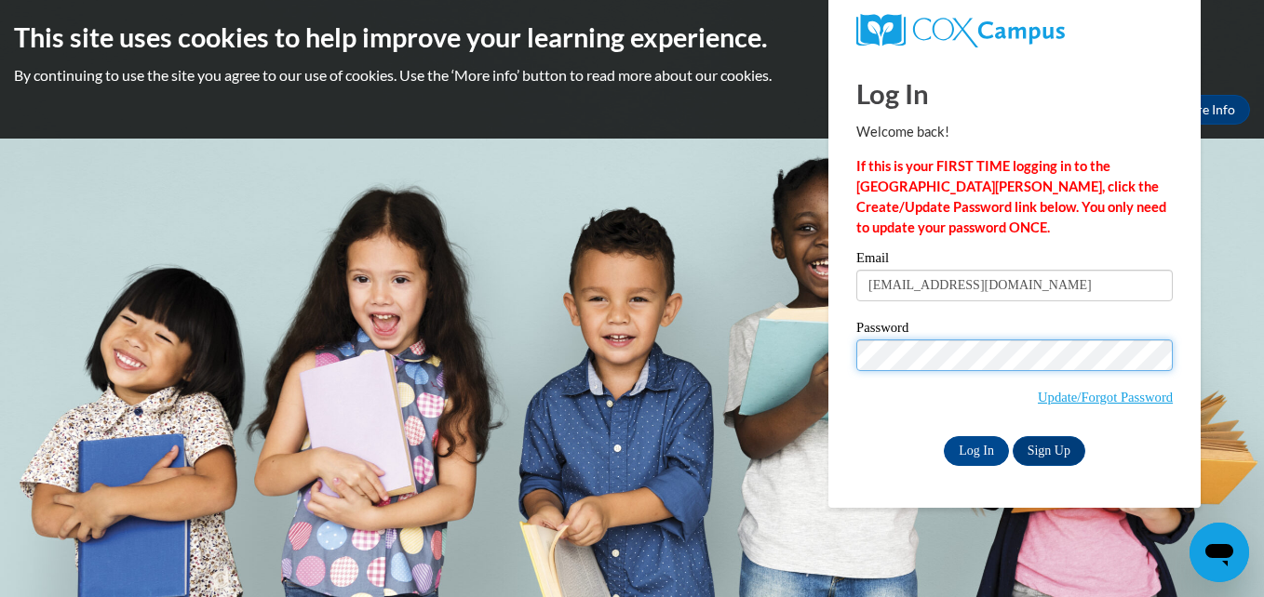
click at [944, 436] on input "Log In" at bounding box center [976, 451] width 65 height 30
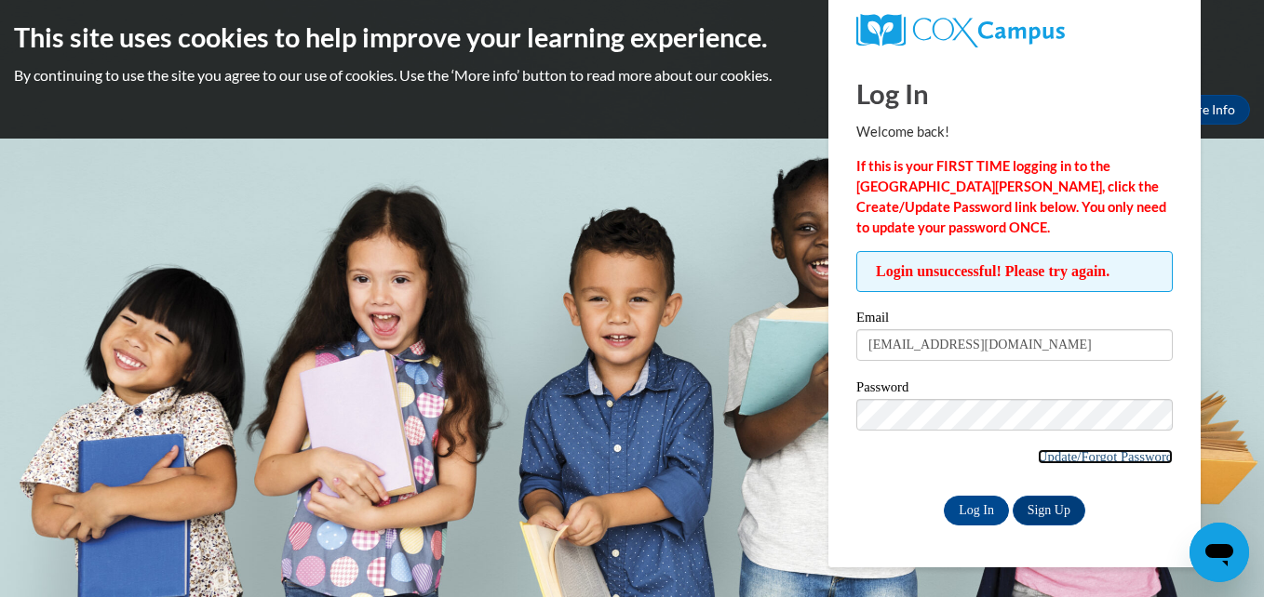
click at [1100, 459] on link "Update/Forgot Password" at bounding box center [1105, 456] width 135 height 15
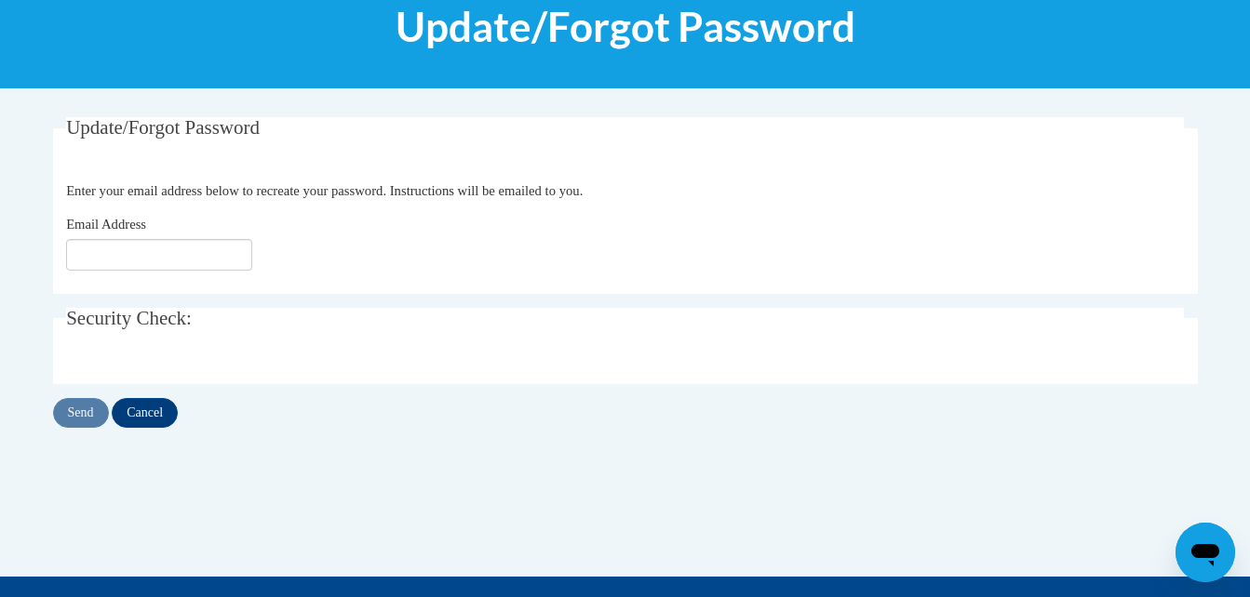
scroll to position [268, 0]
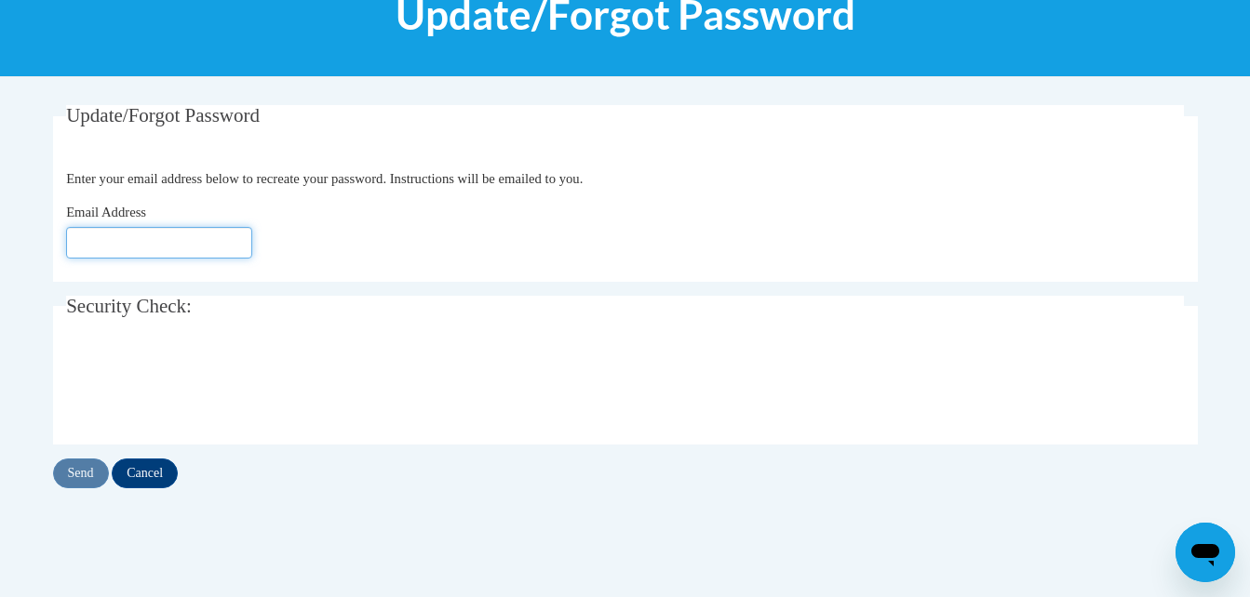
click at [166, 235] on input "Email Address" at bounding box center [159, 243] width 186 height 32
type input "[EMAIL_ADDRESS][DOMAIN_NAME]"
click at [78, 481] on input "Send" at bounding box center [81, 474] width 56 height 30
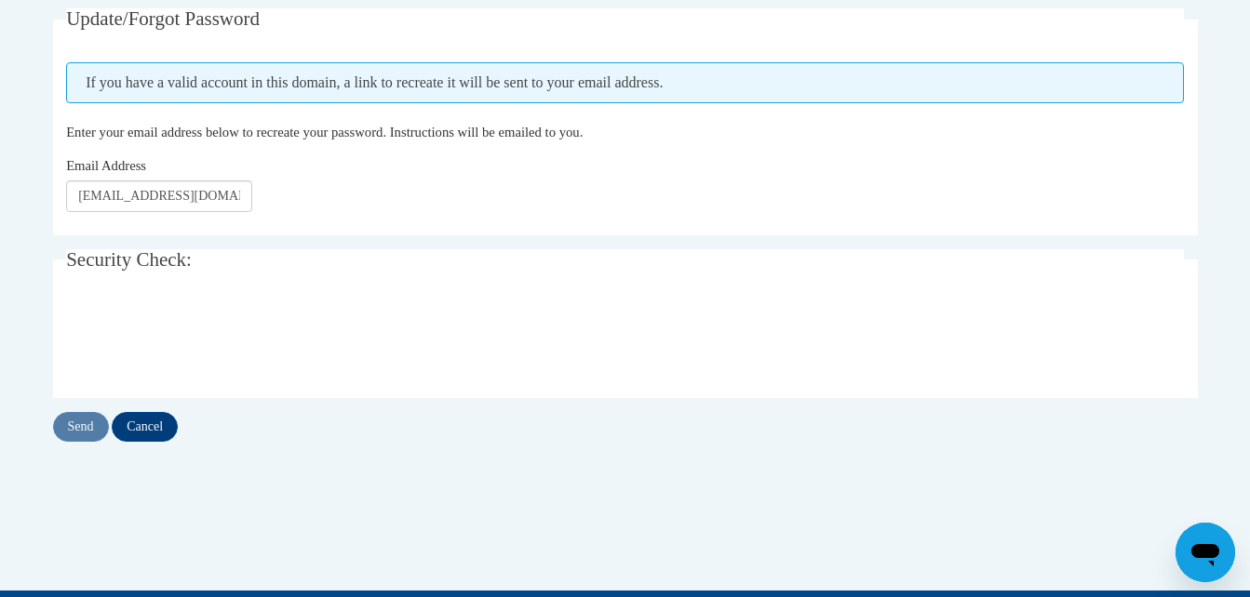
scroll to position [371, 0]
